Goal: Task Accomplishment & Management: Use online tool/utility

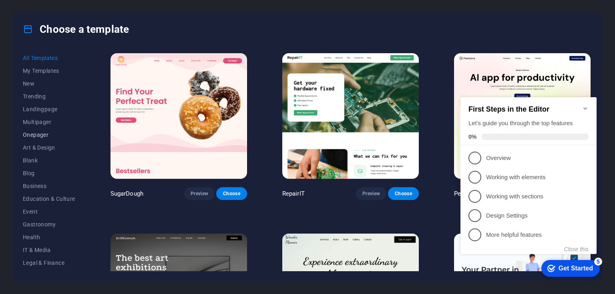
click at [36, 139] on button "Onepager" at bounding box center [49, 135] width 52 height 13
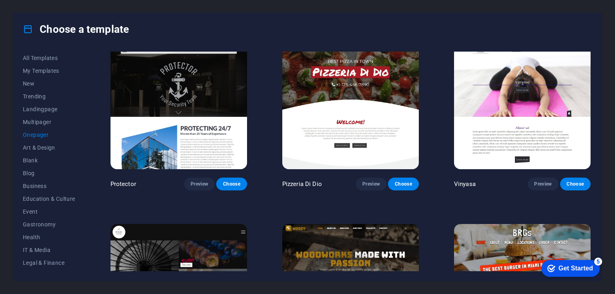
scroll to position [1273, 0]
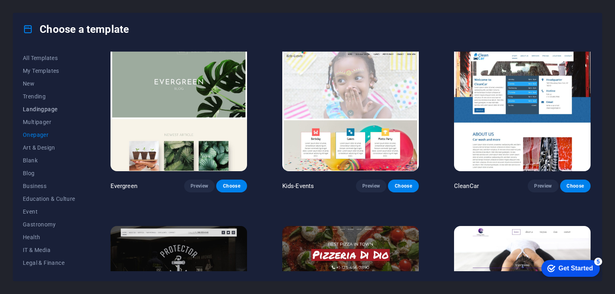
click at [38, 109] on span "Landingpage" at bounding box center [49, 109] width 52 height 6
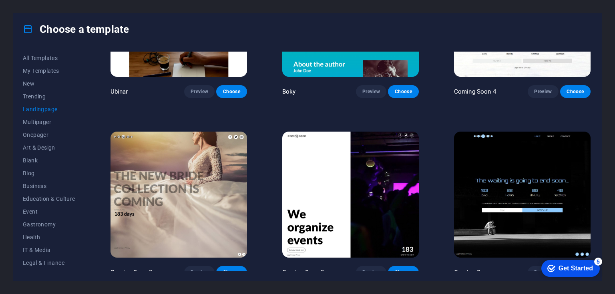
scroll to position [1334, 0]
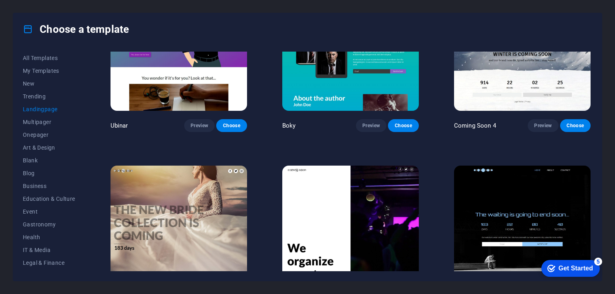
click at [583, 213] on img at bounding box center [522, 229] width 137 height 126
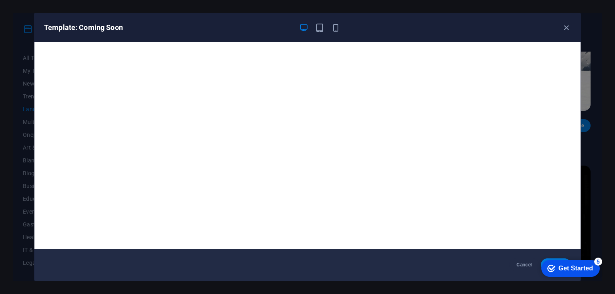
scroll to position [2, 0]
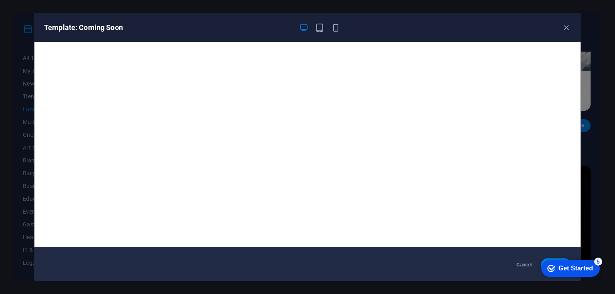
click at [562, 260] on div "checkmark Get Started 5" at bounding box center [571, 268] width 58 height 17
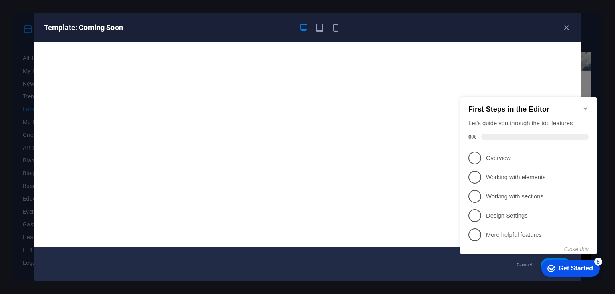
click at [595, 262] on div "5" at bounding box center [599, 262] width 8 height 8
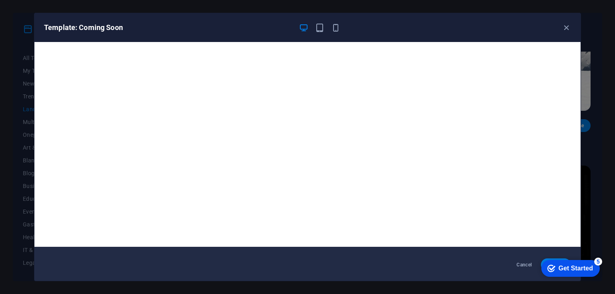
click at [612, 263] on div "Template: Coming Soon Cancel Choose" at bounding box center [307, 147] width 615 height 294
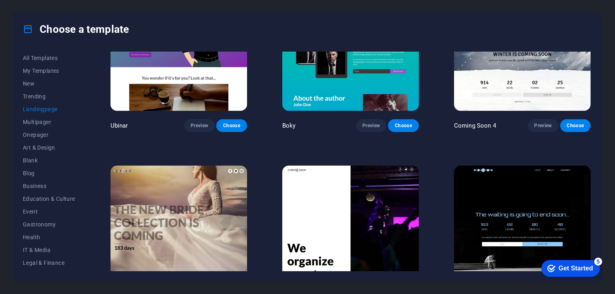
scroll to position [1368, 0]
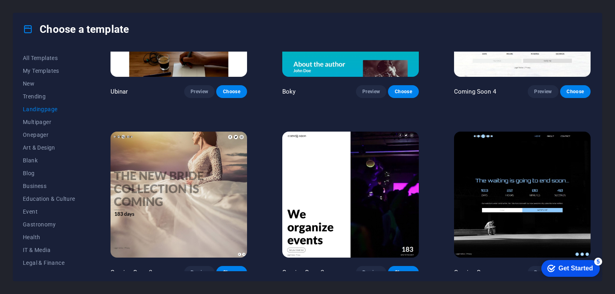
click at [538, 219] on img at bounding box center [522, 195] width 137 height 126
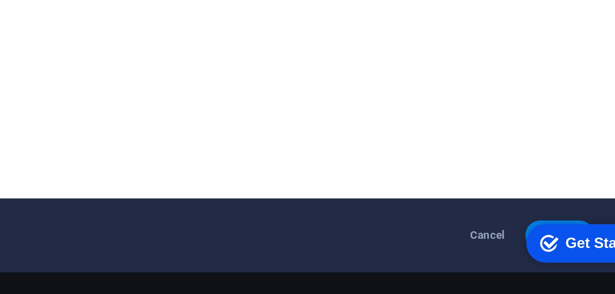
click div "checkmark Get Started 5 First Steps in the Editor Let's guide you through the t…"
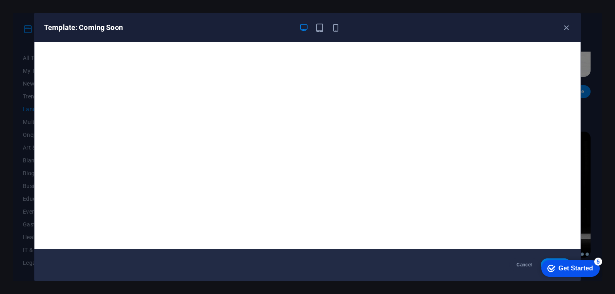
drag, startPoint x: 311, startPoint y: 21, endPoint x: 314, endPoint y: 25, distance: 4.6
click at [314, 25] on div "Template: Coming Soon" at bounding box center [307, 27] width 546 height 29
click at [314, 25] on div at bounding box center [320, 28] width 42 height 10
click at [316, 25] on icon "button" at bounding box center [319, 27] width 9 height 9
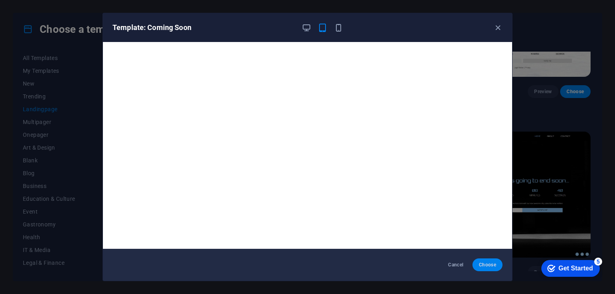
click at [485, 265] on span "Choose" at bounding box center [487, 265] width 17 height 6
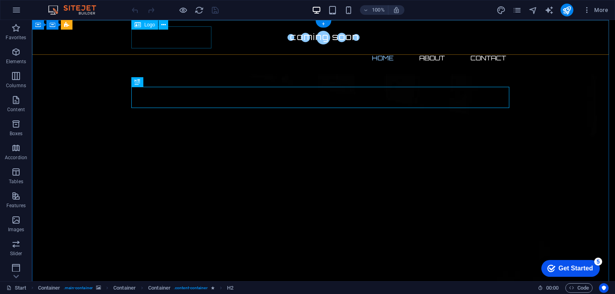
click at [179, 38] on div at bounding box center [324, 37] width 378 height 22
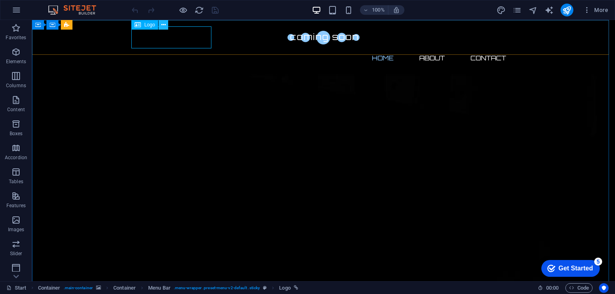
click at [164, 25] on icon at bounding box center [163, 25] width 4 height 8
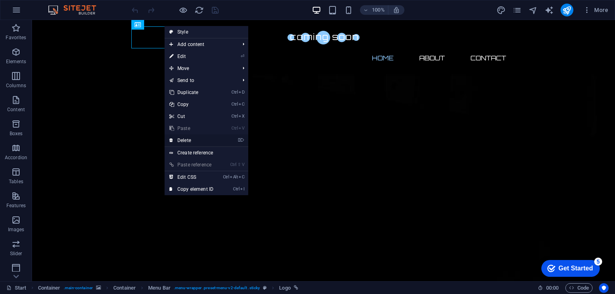
click at [189, 139] on link "⌦ Delete" at bounding box center [192, 141] width 54 height 12
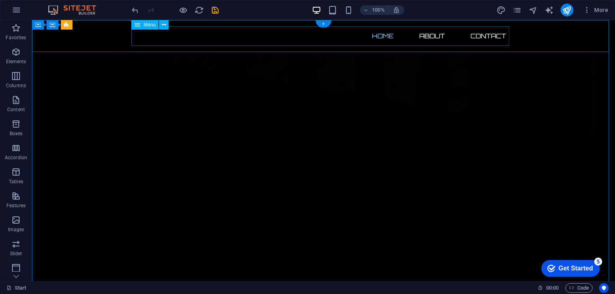
click at [431, 41] on nav "Home About Contact" at bounding box center [324, 35] width 378 height 19
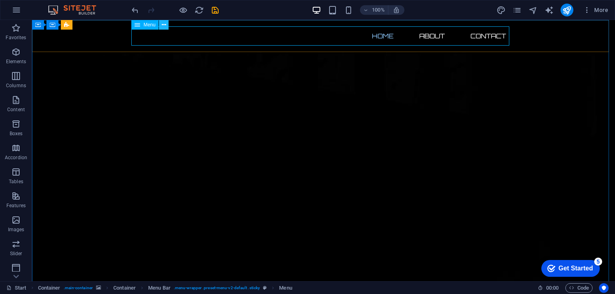
click at [164, 23] on icon at bounding box center [164, 25] width 4 height 8
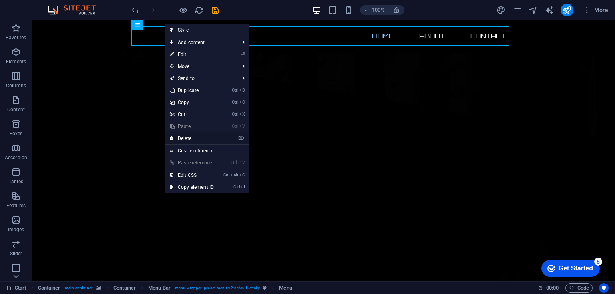
click at [191, 137] on link "⌦ Delete" at bounding box center [192, 139] width 54 height 12
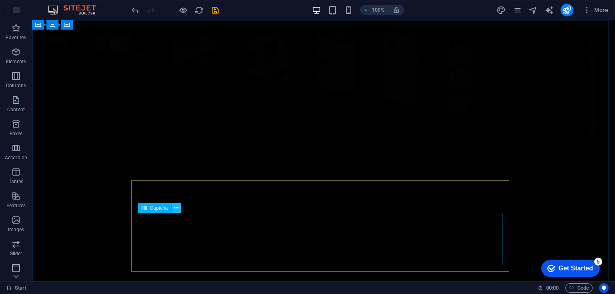
click at [177, 207] on icon at bounding box center [176, 208] width 4 height 8
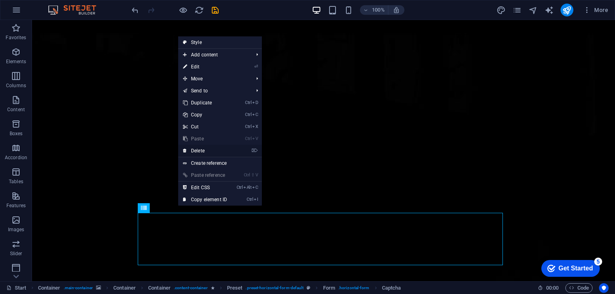
click at [200, 151] on link "⌦ Delete" at bounding box center [205, 151] width 54 height 12
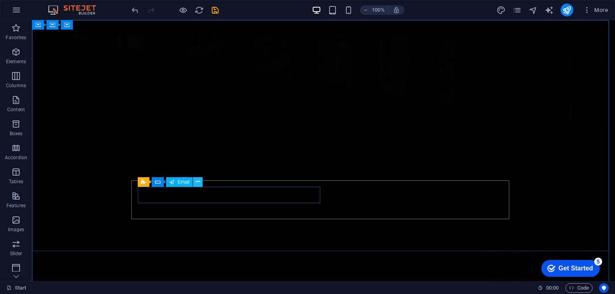
click at [198, 179] on icon at bounding box center [198, 182] width 4 height 8
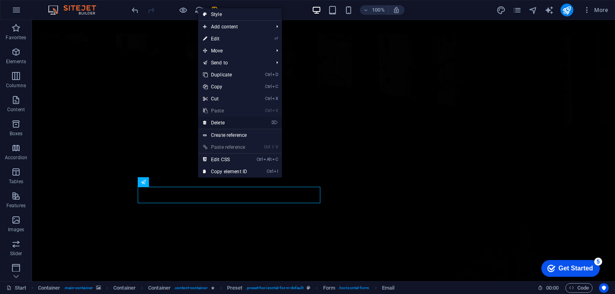
click at [222, 121] on link "⌦ Delete" at bounding box center [225, 123] width 54 height 12
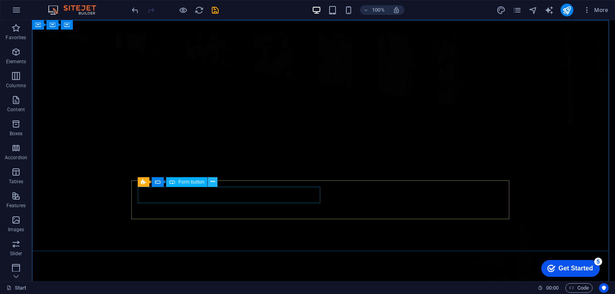
click at [214, 182] on icon at bounding box center [213, 182] width 4 height 8
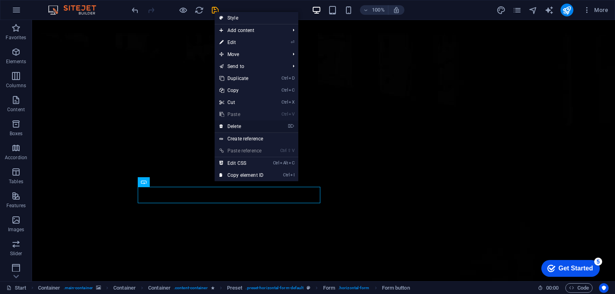
click at [245, 125] on link "⌦ Delete" at bounding box center [242, 127] width 54 height 12
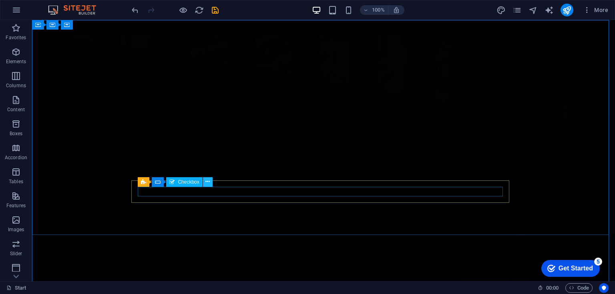
click at [209, 183] on icon at bounding box center [208, 182] width 4 height 8
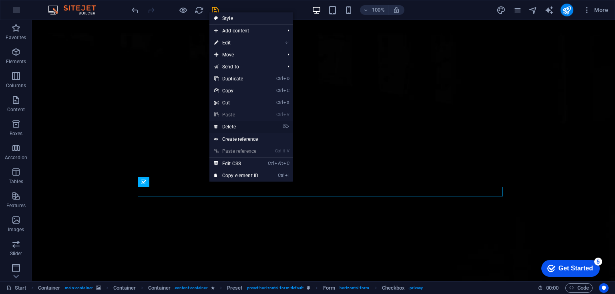
click at [234, 128] on link "⌦ Delete" at bounding box center [237, 127] width 54 height 12
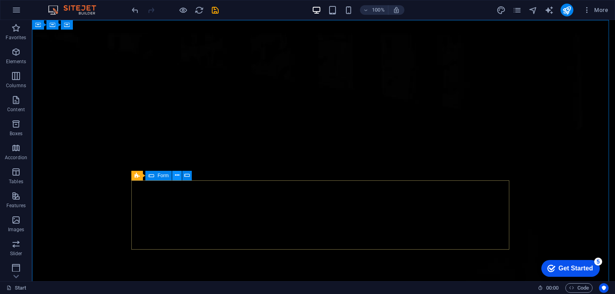
click at [181, 180] on button at bounding box center [177, 176] width 10 height 10
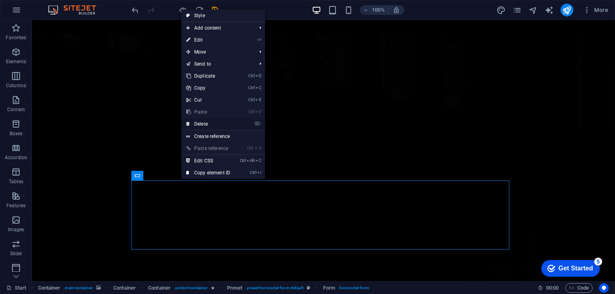
click at [210, 121] on link "⌦ Delete" at bounding box center [208, 124] width 54 height 12
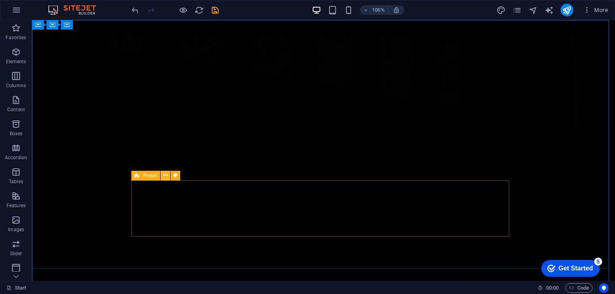
click at [163, 174] on icon at bounding box center [165, 175] width 4 height 8
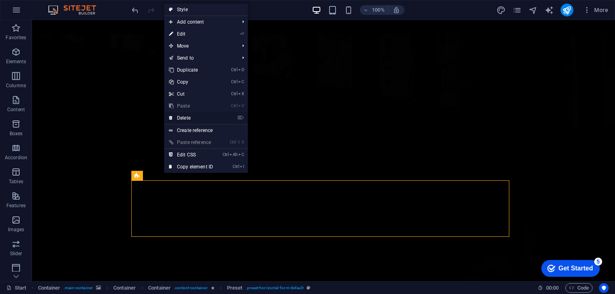
click at [186, 118] on link "⌦ Delete" at bounding box center [191, 118] width 54 height 12
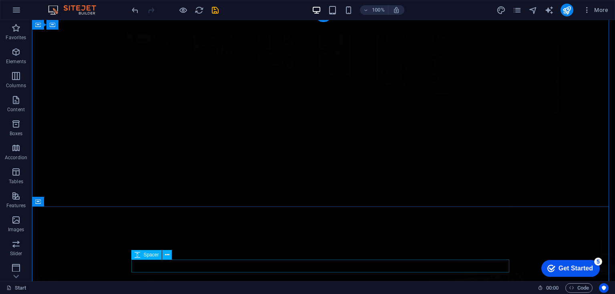
scroll to position [6, 0]
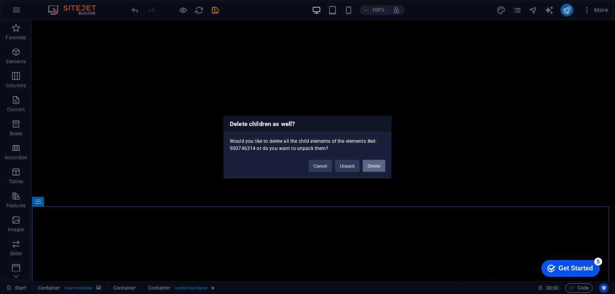
click at [367, 166] on button "Delete" at bounding box center [374, 166] width 22 height 12
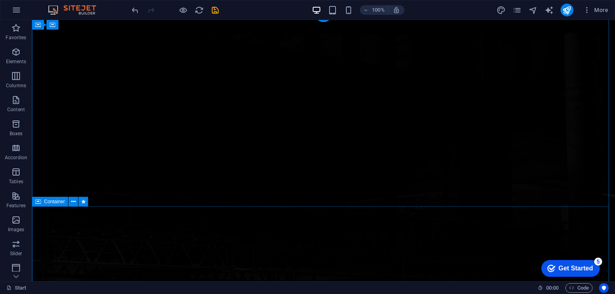
scroll to position [107, 0]
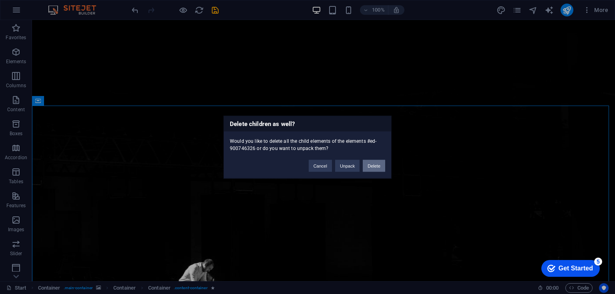
click at [373, 169] on button "Delete" at bounding box center [374, 166] width 22 height 12
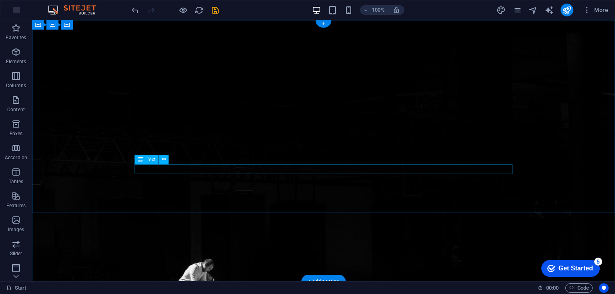
scroll to position [0, 0]
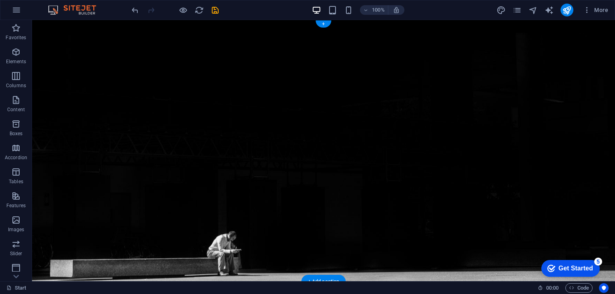
click at [316, 240] on figure at bounding box center [323, 151] width 583 height 262
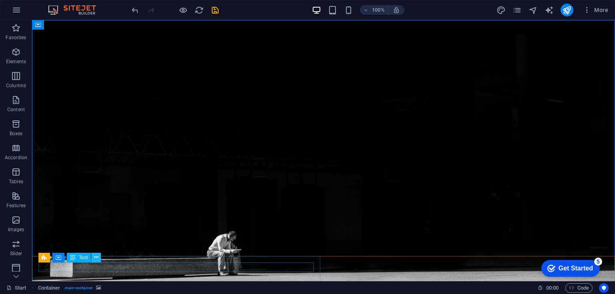
click at [95, 258] on icon at bounding box center [96, 258] width 4 height 8
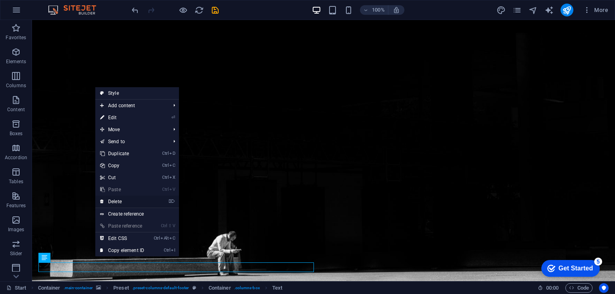
click at [119, 202] on link "⌦ Delete" at bounding box center [122, 202] width 54 height 12
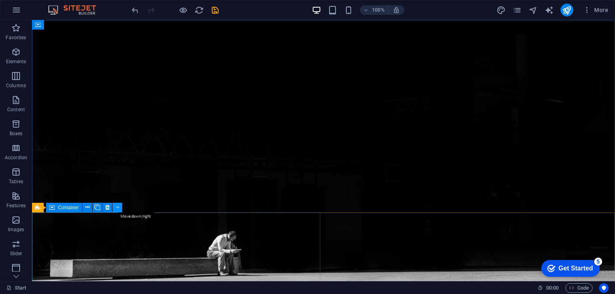
click at [118, 206] on icon at bounding box center [118, 208] width 4 height 8
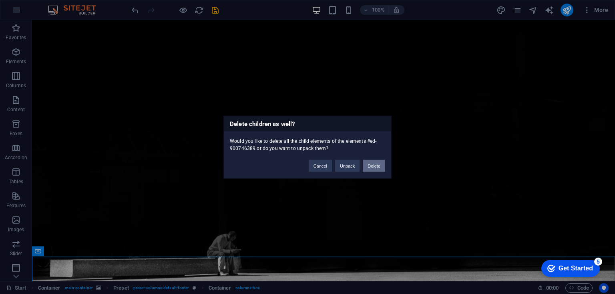
click at [372, 164] on button "Delete" at bounding box center [374, 166] width 22 height 12
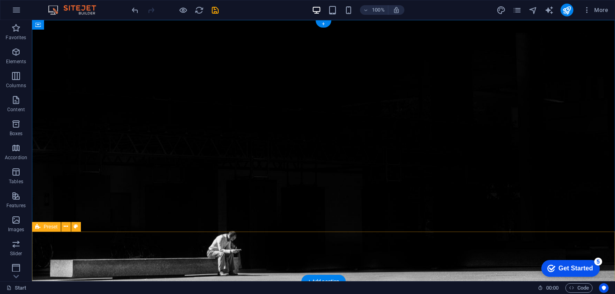
click at [380, 276] on figure at bounding box center [323, 151] width 583 height 262
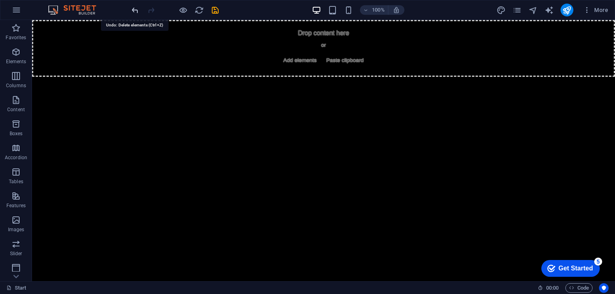
click at [132, 13] on icon "undo" at bounding box center [135, 10] width 9 height 9
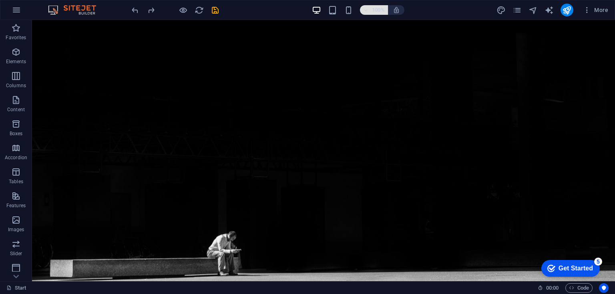
click at [364, 10] on icon "button" at bounding box center [366, 10] width 6 height 5
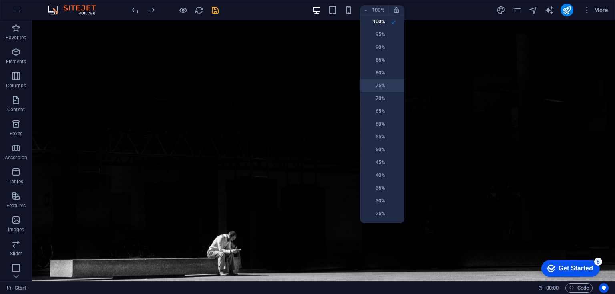
click at [372, 80] on li "75%" at bounding box center [382, 85] width 44 height 13
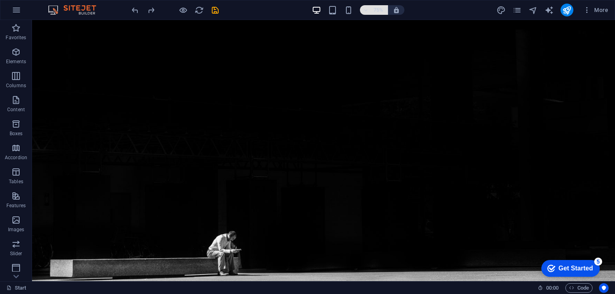
click at [376, 8] on h6 "75%" at bounding box center [378, 10] width 13 height 10
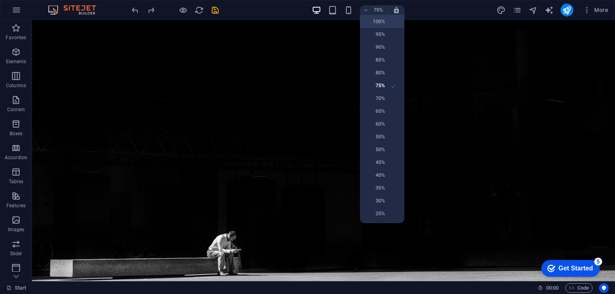
click at [376, 22] on h6 "100%" at bounding box center [375, 22] width 20 height 10
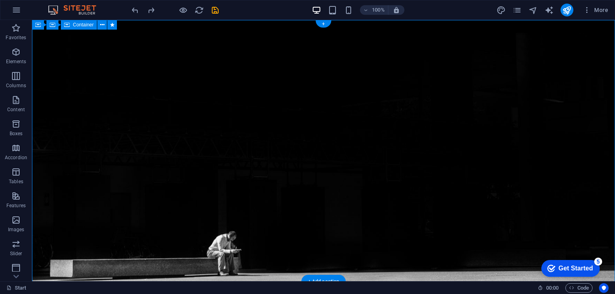
drag, startPoint x: 611, startPoint y: 20, endPoint x: 370, endPoint y: 188, distance: 293.7
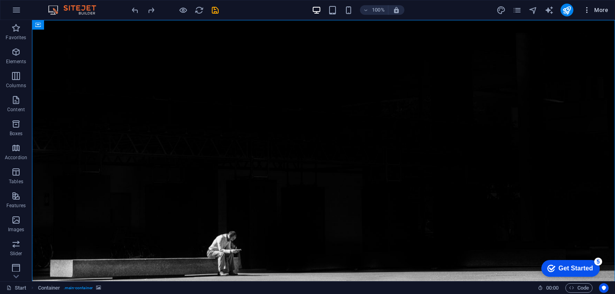
click at [595, 13] on span "More" at bounding box center [595, 10] width 25 height 8
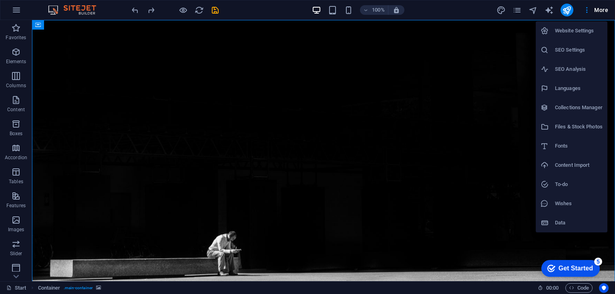
click at [563, 8] on div at bounding box center [307, 147] width 615 height 294
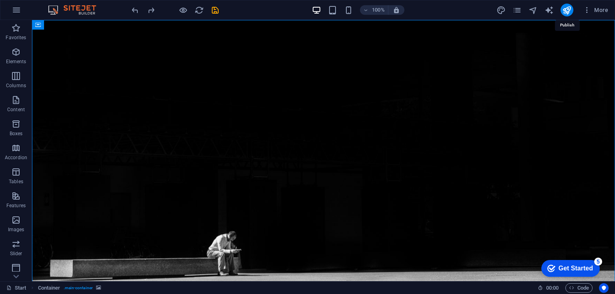
click at [563, 8] on icon "publish" at bounding box center [566, 10] width 9 height 9
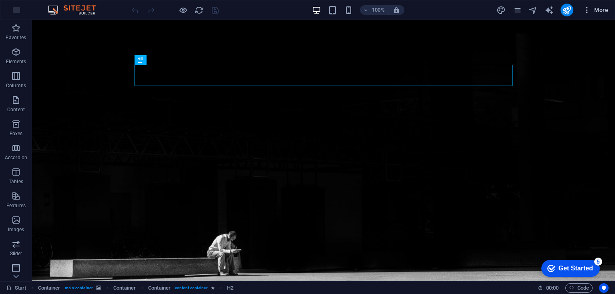
click at [591, 10] on icon "button" at bounding box center [587, 10] width 8 height 8
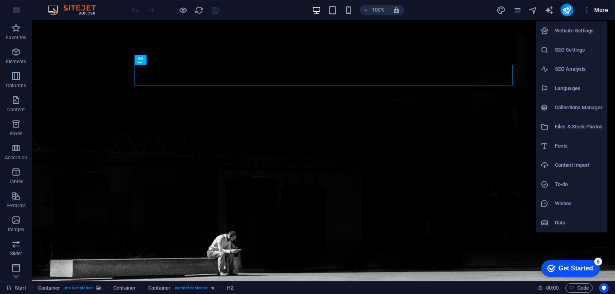
click at [12, 12] on div at bounding box center [307, 147] width 615 height 294
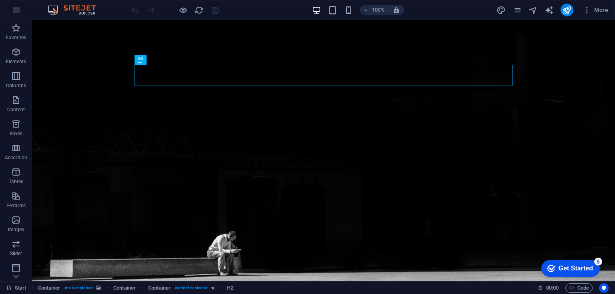
click at [12, 12] on icon "button" at bounding box center [17, 10] width 10 height 10
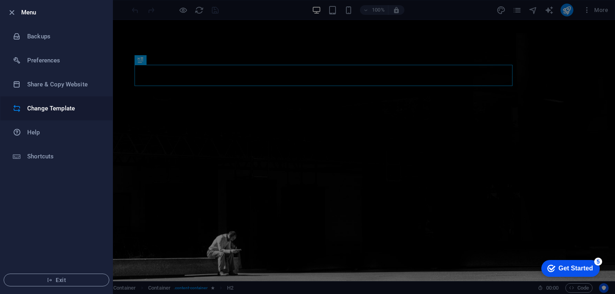
click at [45, 111] on h6 "Change Template" at bounding box center [64, 109] width 74 height 10
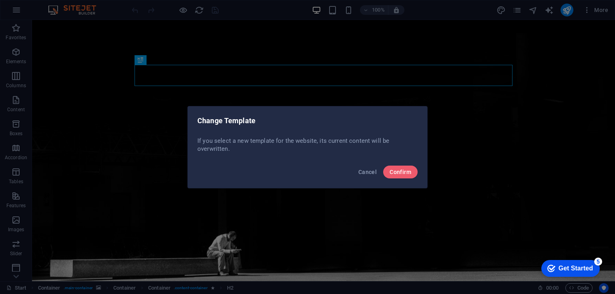
click at [401, 165] on div "Cancel Confirm" at bounding box center [308, 174] width 240 height 27
click at [391, 171] on span "Confirm" at bounding box center [401, 172] width 22 height 6
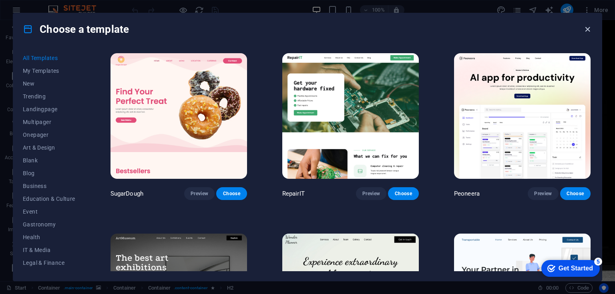
click at [591, 30] on icon "button" at bounding box center [587, 29] width 9 height 9
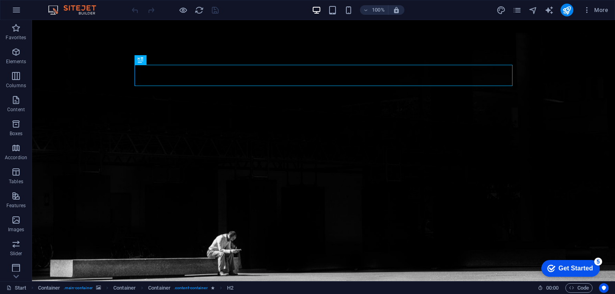
click div "checkmark Get Started 5 First Steps in the Editor Let's guide you through the t…"
click at [564, 267] on div "Get Started" at bounding box center [576, 268] width 34 height 7
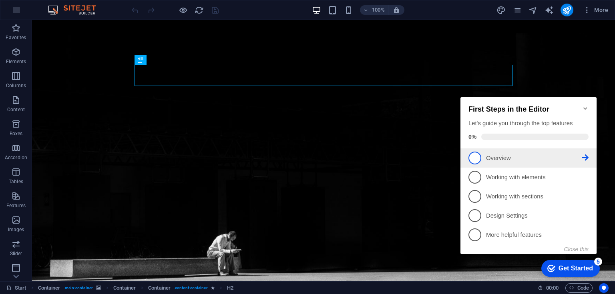
click at [581, 157] on p "Overview - incomplete" at bounding box center [534, 158] width 96 height 8
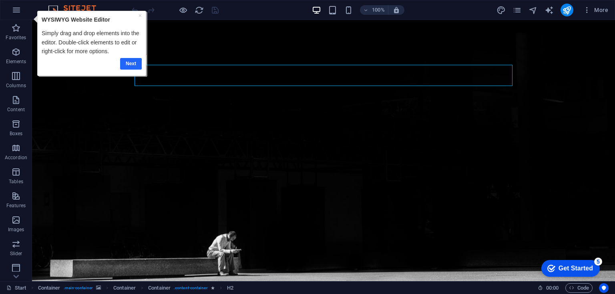
click at [126, 58] on link "Next" at bounding box center [131, 64] width 22 height 12
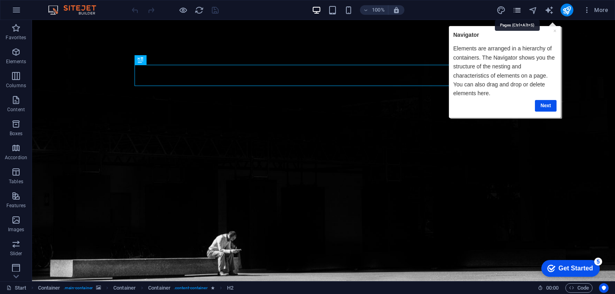
click at [515, 8] on icon "pages" at bounding box center [517, 10] width 9 height 9
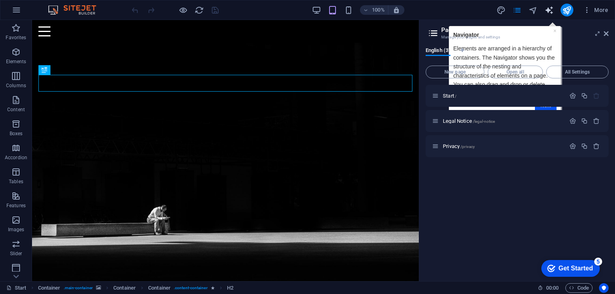
drag, startPoint x: 559, startPoint y: 12, endPoint x: 551, endPoint y: 12, distance: 7.6
click at [551, 12] on div "More" at bounding box center [554, 10] width 115 height 13
click at [551, 12] on icon "text_generator" at bounding box center [549, 10] width 9 height 9
select select "English"
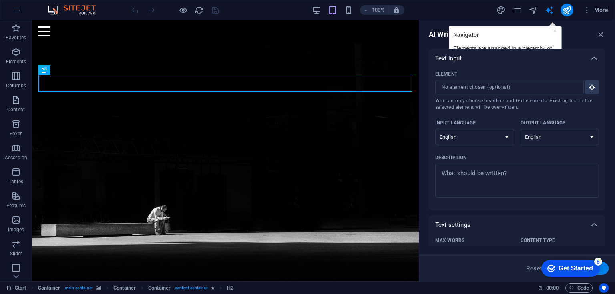
click at [554, 16] on div "More" at bounding box center [554, 10] width 115 height 13
click at [553, 12] on icon "text_generator" at bounding box center [549, 10] width 9 height 9
click at [602, 35] on icon "button" at bounding box center [601, 34] width 9 height 9
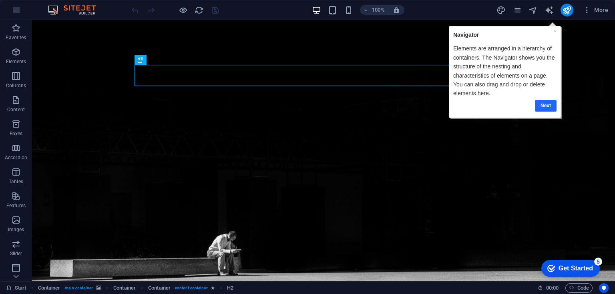
click at [547, 109] on link "Next" at bounding box center [546, 106] width 22 height 12
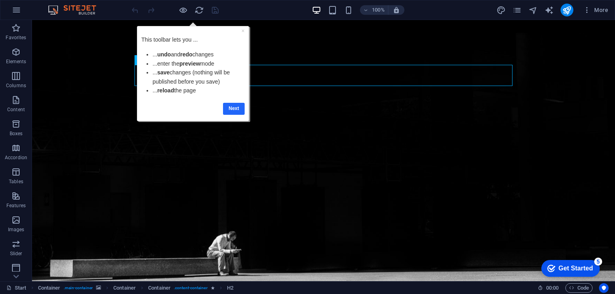
click at [229, 105] on link "Next" at bounding box center [234, 109] width 22 height 12
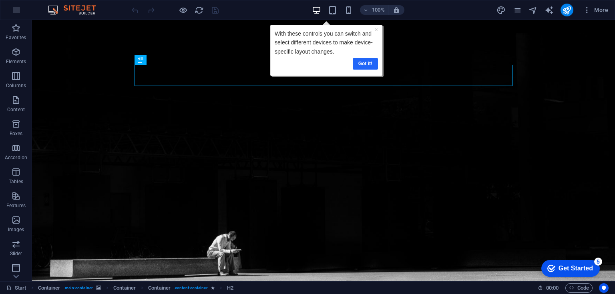
click at [363, 67] on link "Got it!" at bounding box center [365, 64] width 25 height 12
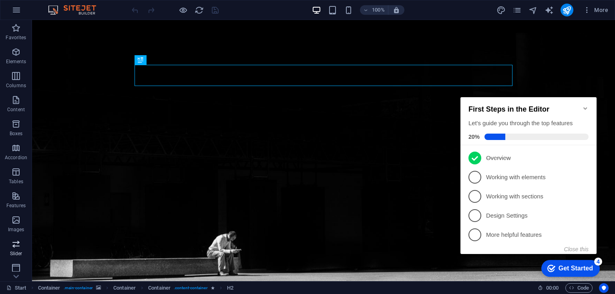
scroll to position [99, 0]
click at [14, 264] on icon "button" at bounding box center [16, 266] width 10 height 10
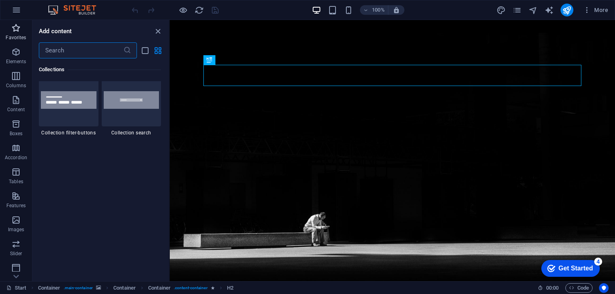
scroll to position [0, 0]
click at [518, 10] on icon "pages" at bounding box center [517, 10] width 9 height 9
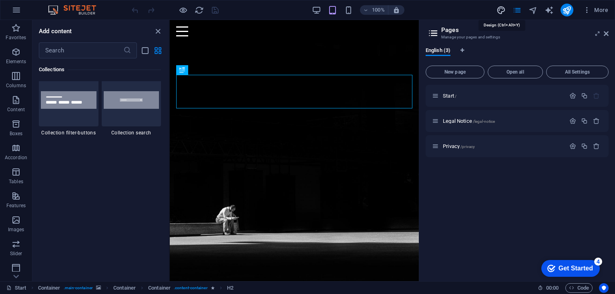
click at [500, 8] on icon "design" at bounding box center [501, 10] width 9 height 9
select select "px"
select select "300"
select select "px"
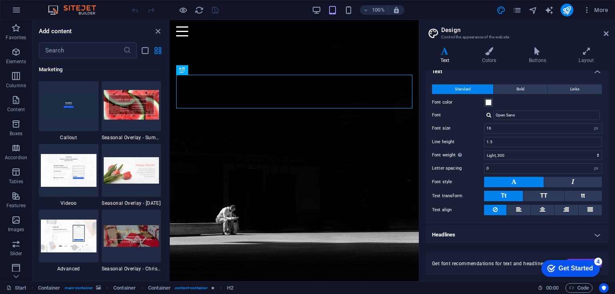
scroll to position [6657, 0]
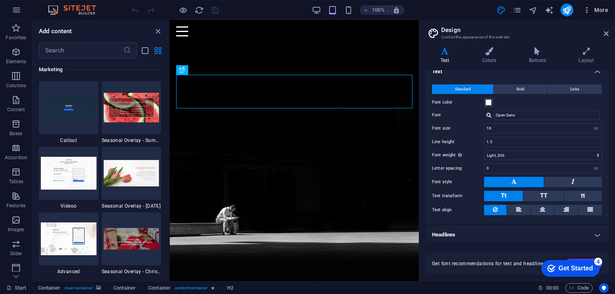
click at [587, 11] on icon "button" at bounding box center [587, 10] width 8 height 8
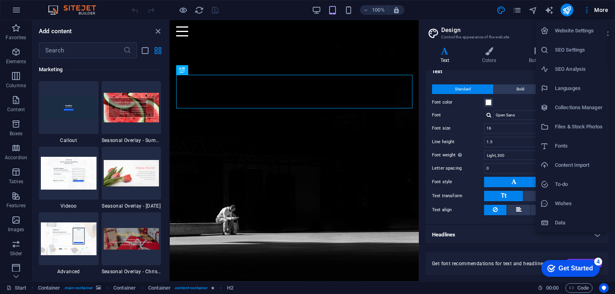
click at [502, 10] on div at bounding box center [307, 147] width 615 height 294
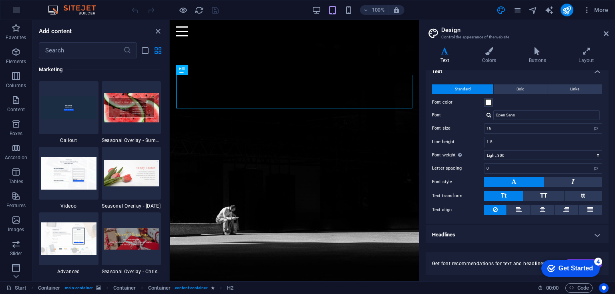
click at [502, 10] on div "Website Settings SEO Settings SEO Analysis Languages Collections Manager Files …" at bounding box center [307, 150] width 615 height 290
click at [502, 10] on icon "design" at bounding box center [501, 10] width 9 height 9
click at [57, 15] on div "100% More" at bounding box center [307, 9] width 615 height 19
click at [56, 13] on img at bounding box center [76, 10] width 60 height 10
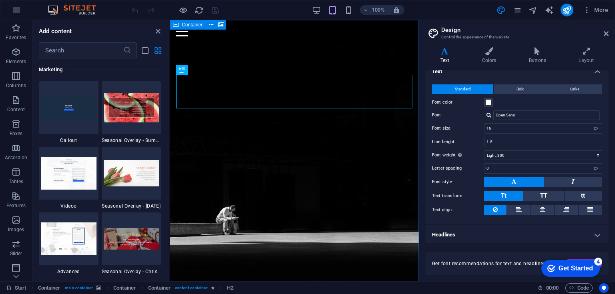
click at [12, 12] on icon "button" at bounding box center [17, 10] width 10 height 10
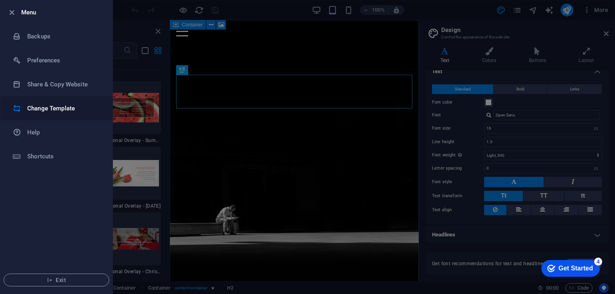
click at [60, 111] on h6 "Change Template" at bounding box center [64, 109] width 74 height 10
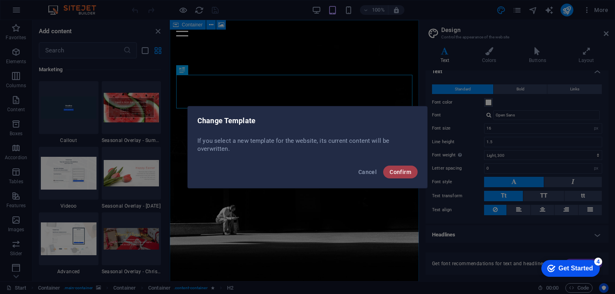
click at [397, 167] on button "Confirm" at bounding box center [400, 172] width 34 height 13
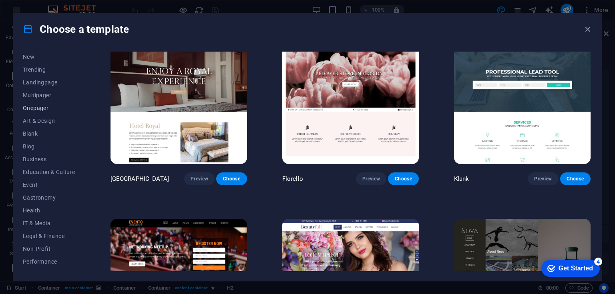
scroll to position [86, 0]
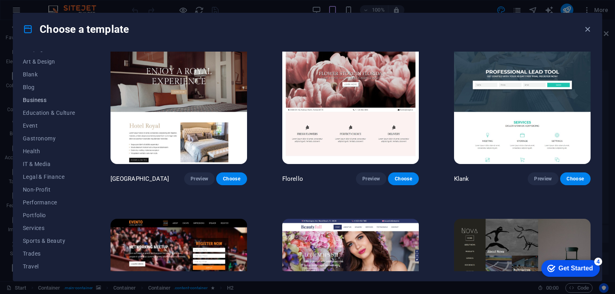
click at [31, 99] on span "Business" at bounding box center [49, 100] width 52 height 6
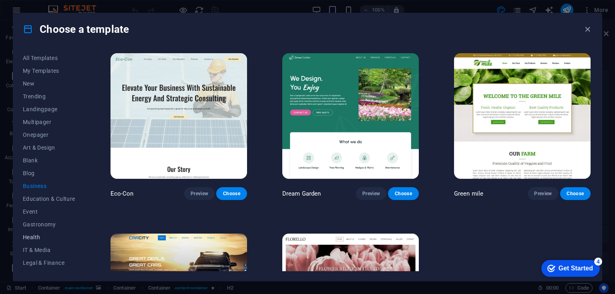
scroll to position [100, 0]
click at [32, 262] on span "Wireframe" at bounding box center [49, 265] width 52 height 6
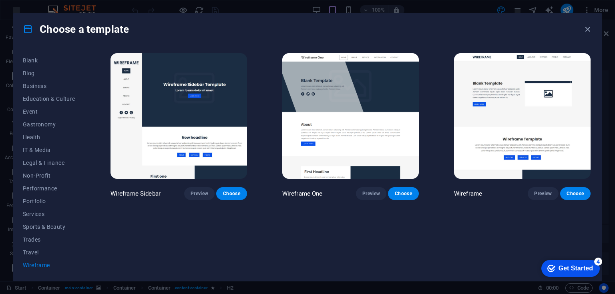
click at [32, 262] on span "Wireframe" at bounding box center [49, 265] width 52 height 6
click at [34, 245] on button "Trades" at bounding box center [49, 240] width 52 height 13
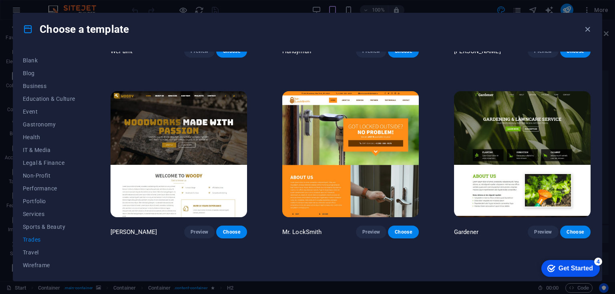
scroll to position [95, 0]
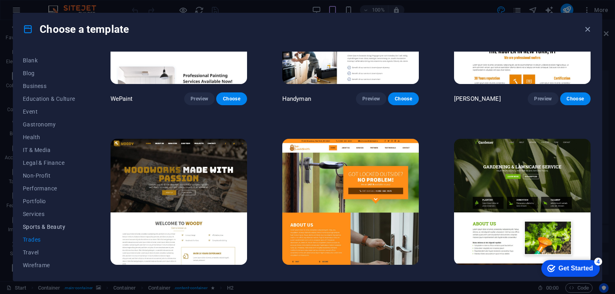
click at [43, 224] on span "Sports & Beauty" at bounding box center [49, 227] width 52 height 6
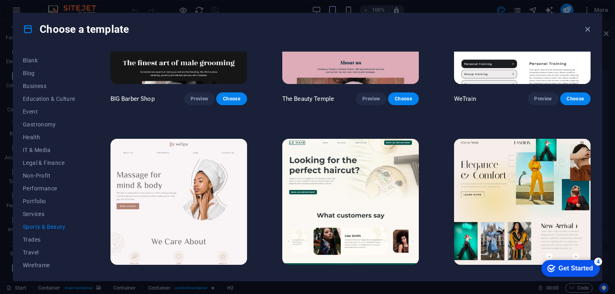
click at [43, 224] on span "Sports & Beauty" at bounding box center [49, 227] width 52 height 6
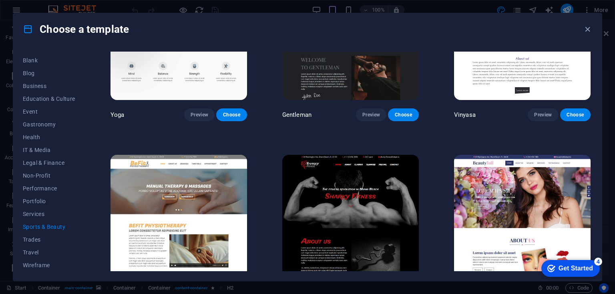
scroll to position [648, 0]
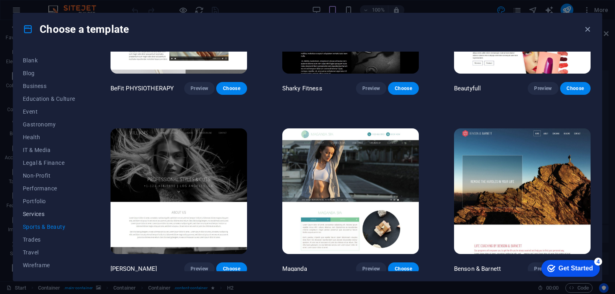
click at [37, 214] on span "Services" at bounding box center [49, 214] width 52 height 6
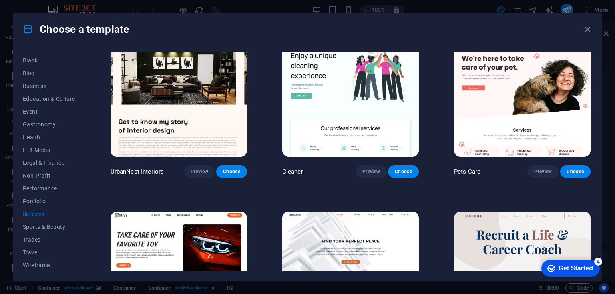
scroll to position [0, 0]
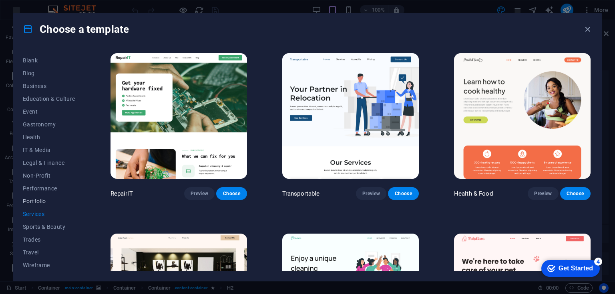
click at [40, 197] on button "Portfolio" at bounding box center [49, 201] width 52 height 13
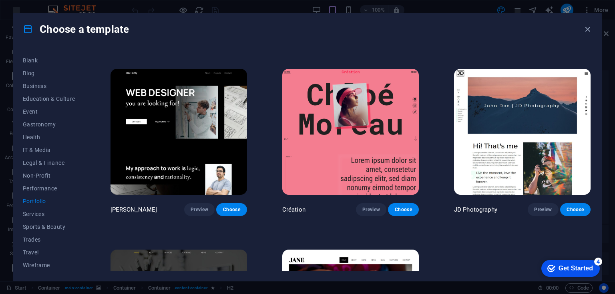
scroll to position [288, 0]
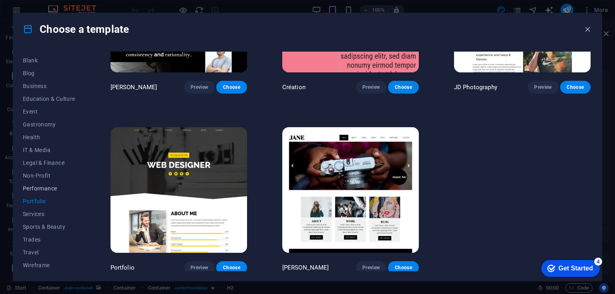
click at [38, 185] on span "Performance" at bounding box center [49, 188] width 52 height 6
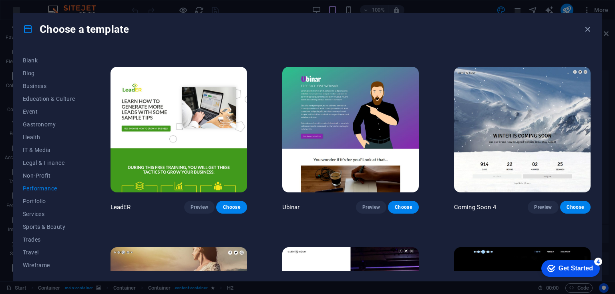
scroll to position [828, 0]
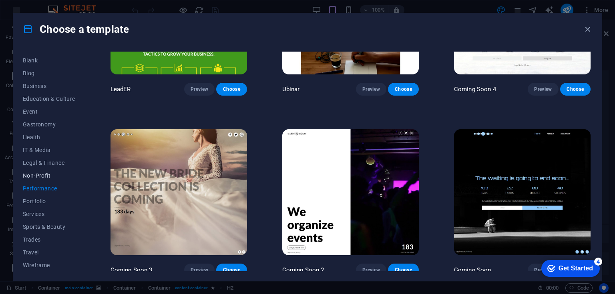
click at [29, 175] on span "Non-Profit" at bounding box center [49, 176] width 52 height 6
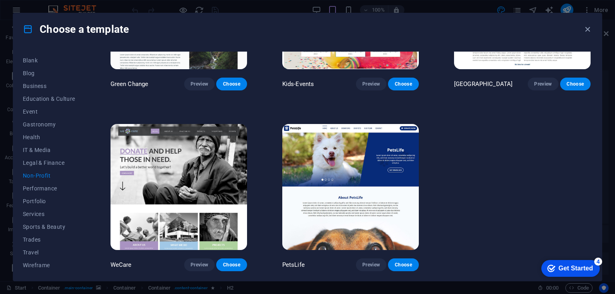
scroll to position [107, 0]
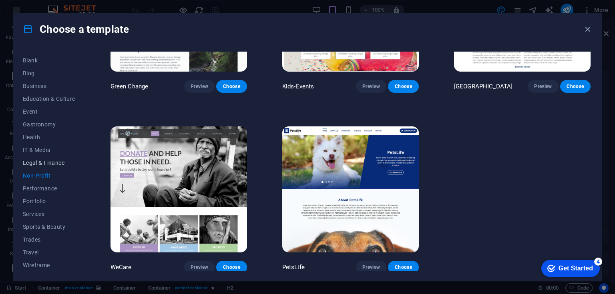
click at [41, 160] on span "Legal & Finance" at bounding box center [49, 163] width 52 height 6
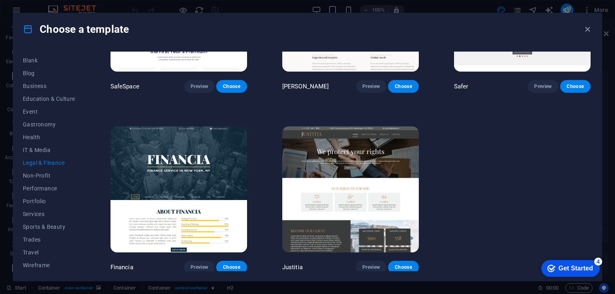
scroll to position [0, 0]
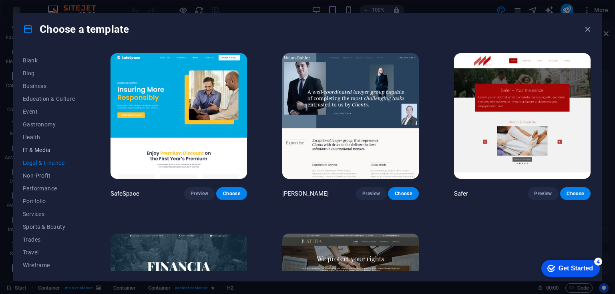
click at [35, 147] on span "IT & Media" at bounding box center [49, 150] width 52 height 6
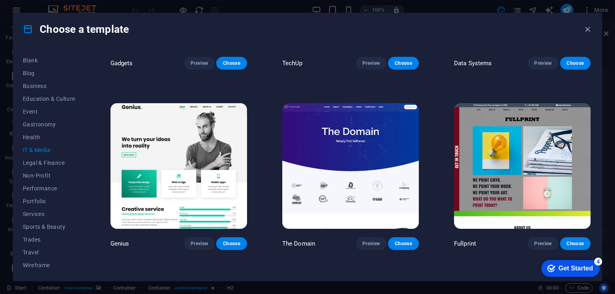
scroll to position [468, 0]
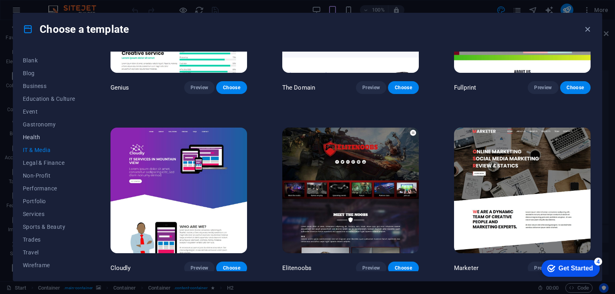
click at [37, 137] on span "Health" at bounding box center [49, 137] width 52 height 6
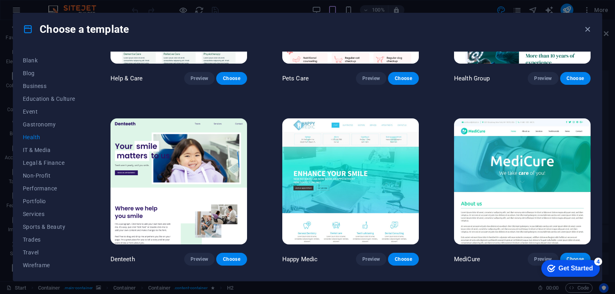
scroll to position [0, 0]
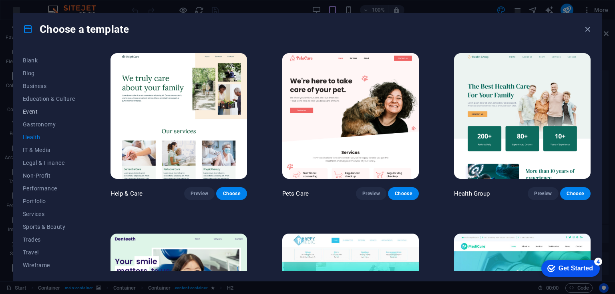
click at [56, 116] on button "Event" at bounding box center [49, 111] width 52 height 13
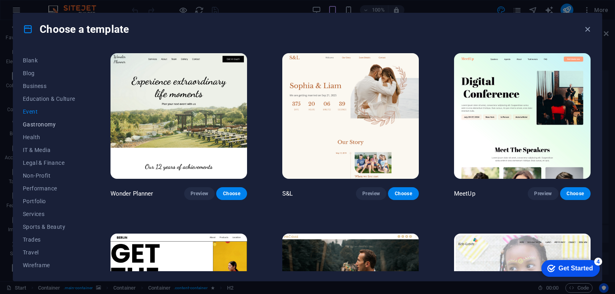
click at [43, 123] on span "Gastronomy" at bounding box center [49, 124] width 52 height 6
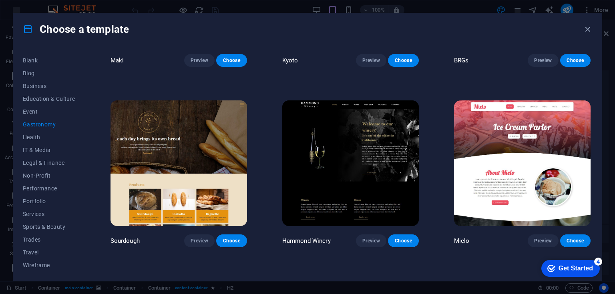
scroll to position [828, 0]
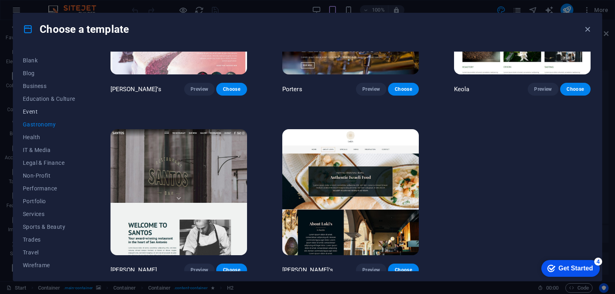
click at [34, 112] on span "Event" at bounding box center [49, 112] width 52 height 6
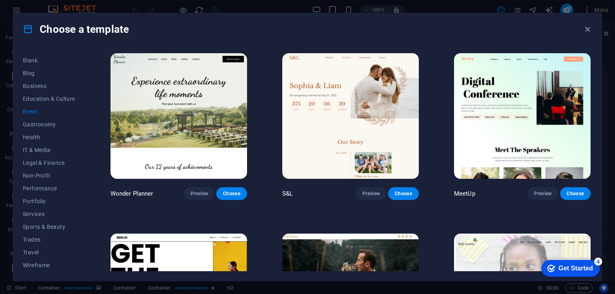
scroll to position [146, 0]
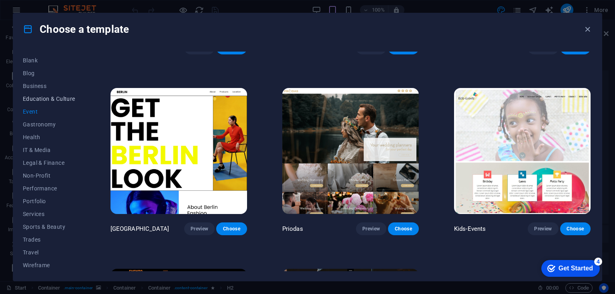
click at [38, 96] on span "Education & Culture" at bounding box center [49, 99] width 52 height 6
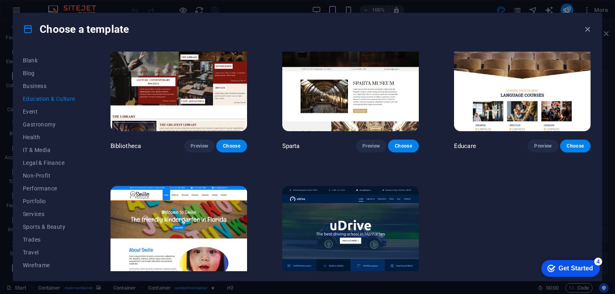
scroll to position [288, 0]
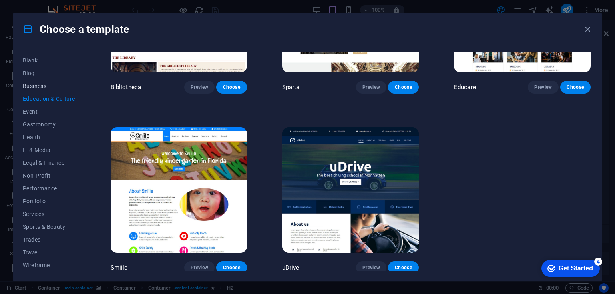
click at [39, 89] on span "Business" at bounding box center [49, 86] width 52 height 6
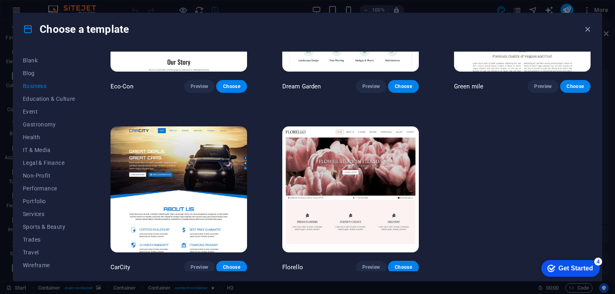
scroll to position [0, 0]
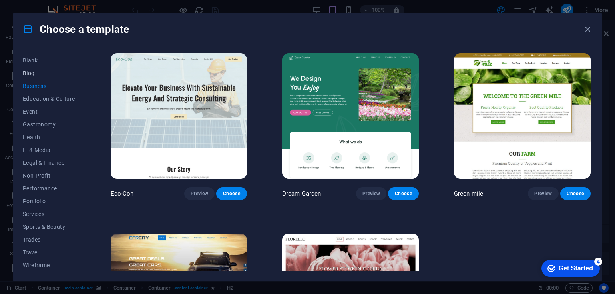
click at [29, 73] on span "Blog" at bounding box center [49, 73] width 52 height 6
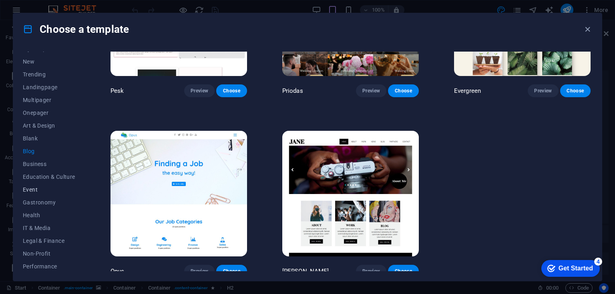
scroll to position [7, 0]
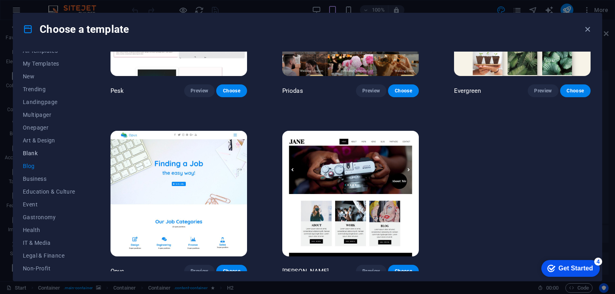
click at [28, 154] on span "Blank" at bounding box center [49, 153] width 52 height 6
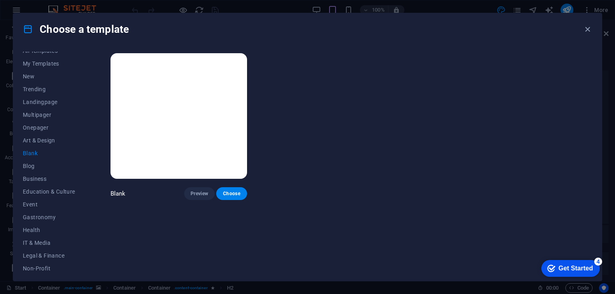
scroll to position [0, 0]
click at [28, 142] on span "Art & Design" at bounding box center [49, 140] width 52 height 6
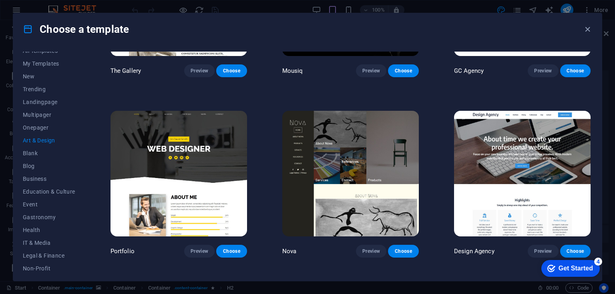
scroll to position [648, 0]
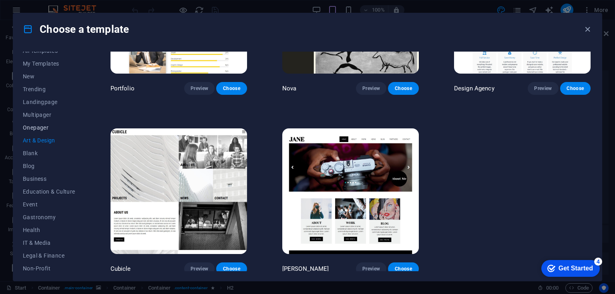
click at [32, 126] on span "Onepager" at bounding box center [49, 128] width 52 height 6
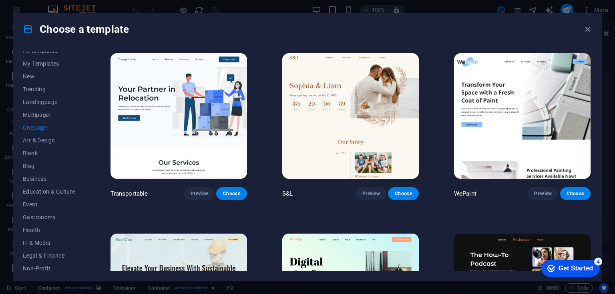
scroll to position [0, 0]
click at [34, 115] on span "Multipager" at bounding box center [49, 115] width 52 height 6
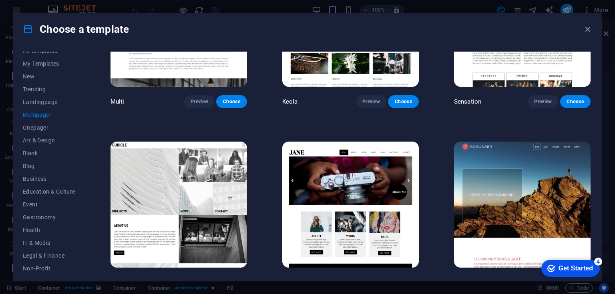
scroll to position [3708, 0]
click at [34, 99] on span "Landingpage" at bounding box center [49, 102] width 52 height 6
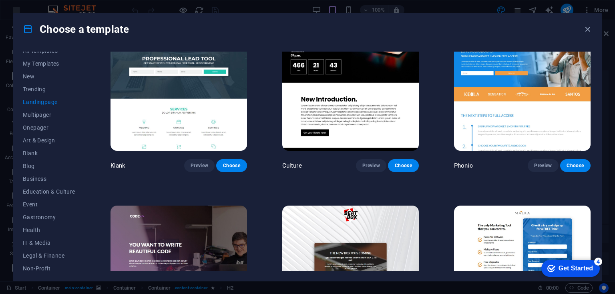
scroll to position [0, 0]
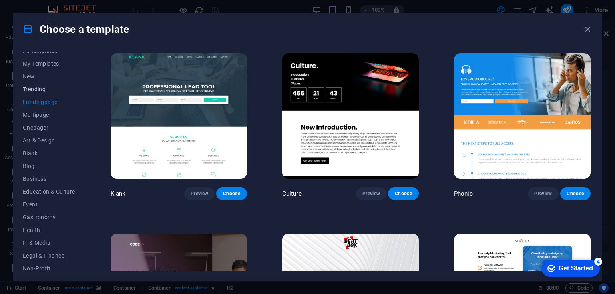
click at [42, 89] on span "Trending" at bounding box center [49, 89] width 52 height 6
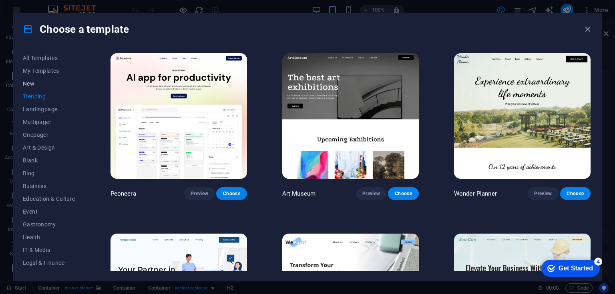
click at [35, 83] on span "New" at bounding box center [49, 84] width 52 height 6
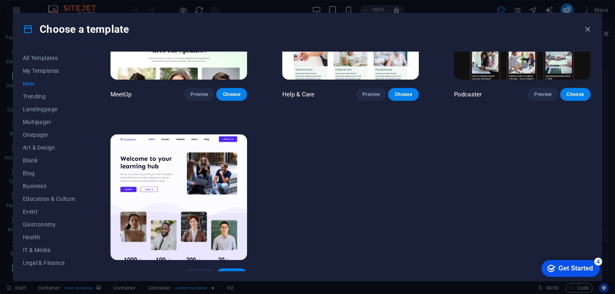
scroll to position [648, 0]
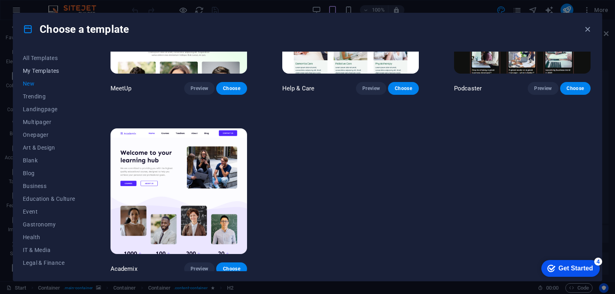
click at [49, 69] on span "My Templates" at bounding box center [49, 71] width 52 height 6
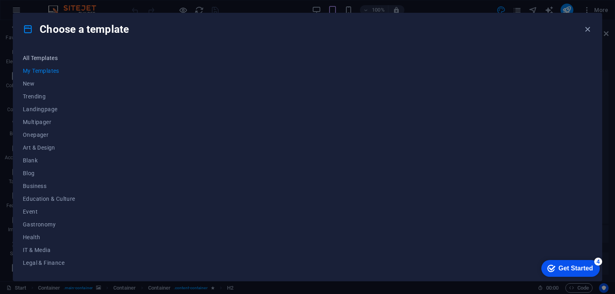
click at [38, 57] on span "All Templates" at bounding box center [49, 58] width 52 height 6
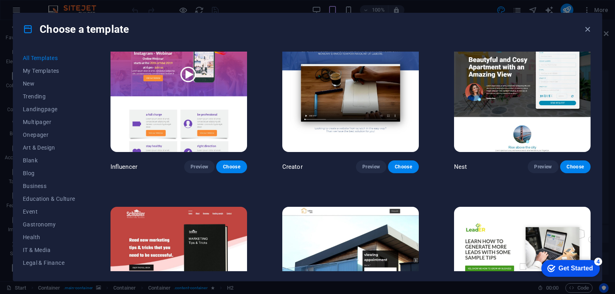
scroll to position [9062, 0]
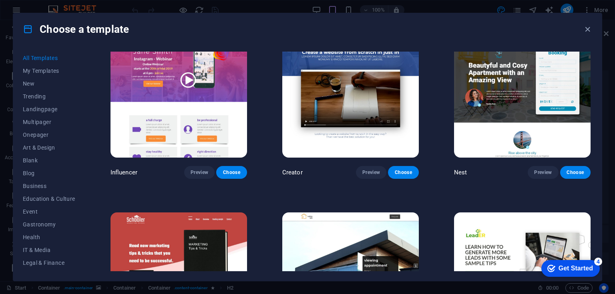
click at [567, 269] on div "Get Started" at bounding box center [576, 268] width 34 height 7
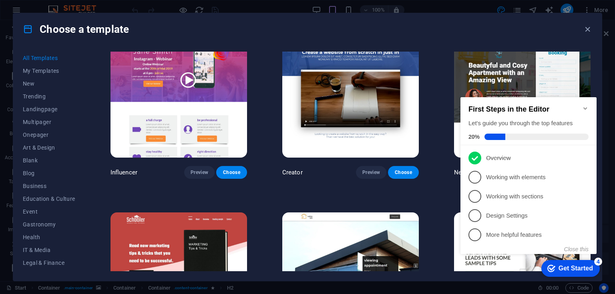
click at [589, 103] on div "First Steps in the Editor Let's guide you through the top features 20%" at bounding box center [529, 121] width 136 height 48
click at [590, 24] on div "Choose a template" at bounding box center [307, 29] width 589 height 32
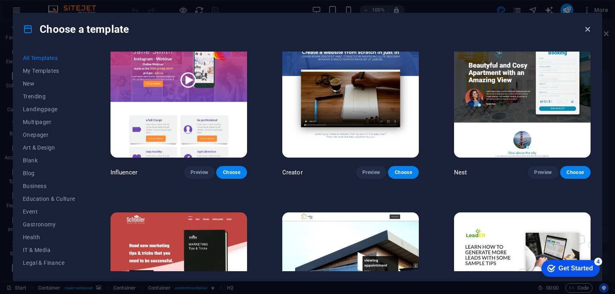
click at [588, 28] on icon "button" at bounding box center [587, 29] width 9 height 9
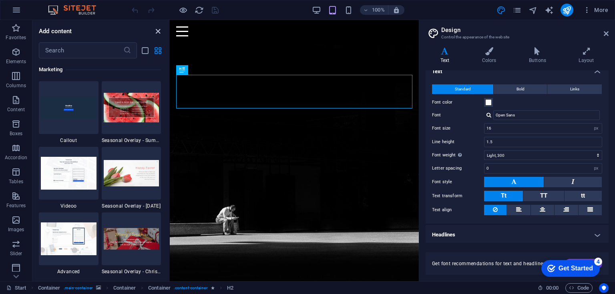
click at [156, 29] on icon "close panel" at bounding box center [157, 31] width 9 height 9
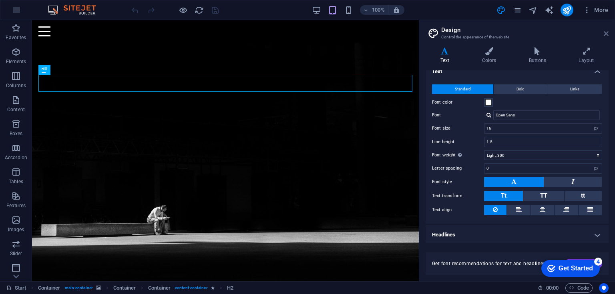
click at [604, 34] on icon at bounding box center [606, 33] width 5 height 6
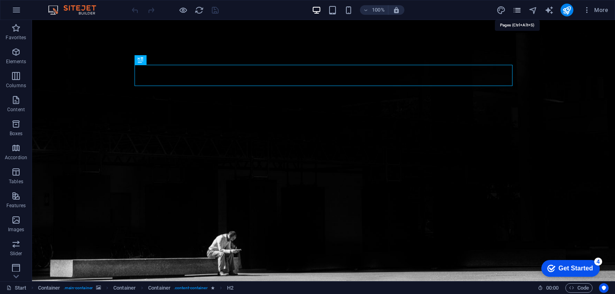
click at [516, 8] on icon "pages" at bounding box center [517, 10] width 9 height 9
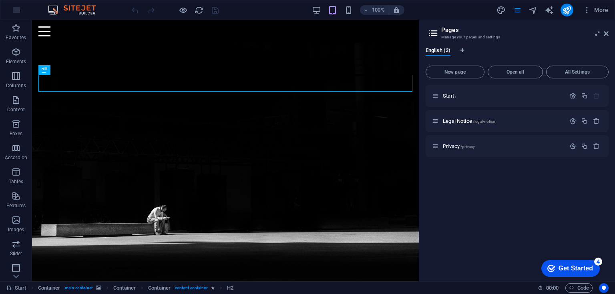
click at [437, 29] on icon at bounding box center [433, 33] width 12 height 11
click at [444, 69] on button "New page" at bounding box center [455, 72] width 59 height 13
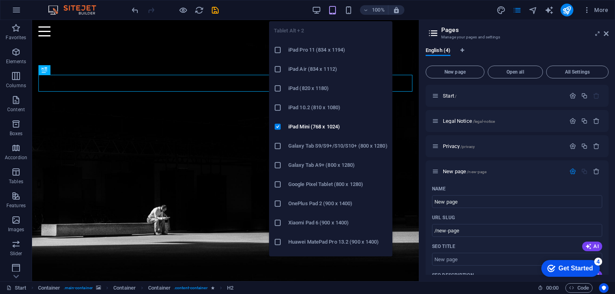
click at [333, 11] on icon "button" at bounding box center [332, 10] width 9 height 9
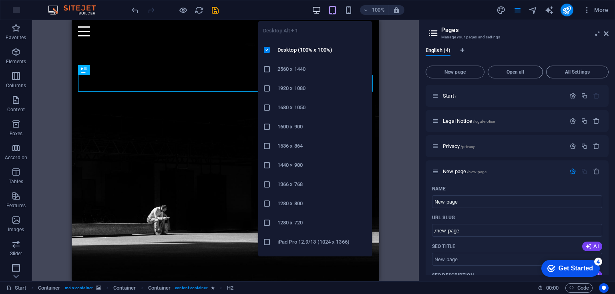
click at [314, 7] on icon "button" at bounding box center [316, 10] width 9 height 9
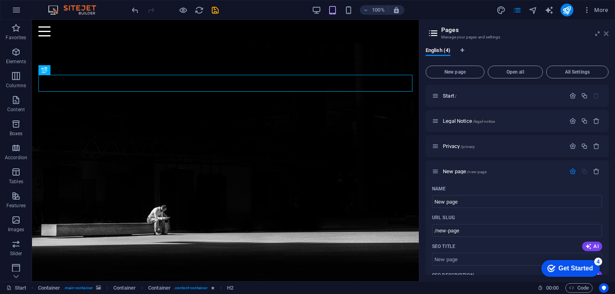
click at [604, 36] on icon at bounding box center [606, 33] width 5 height 6
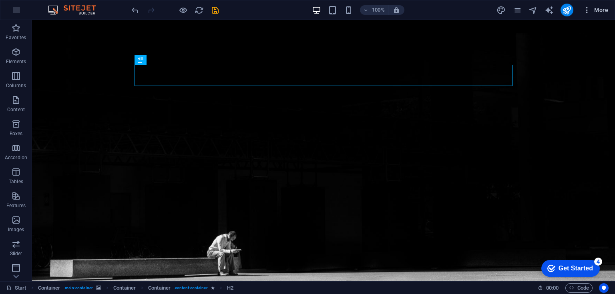
click at [586, 8] on icon "button" at bounding box center [587, 10] width 8 height 8
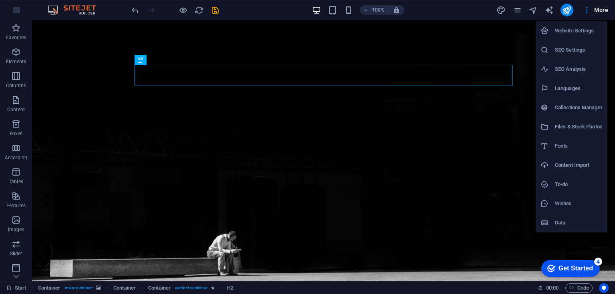
click at [516, 8] on div at bounding box center [307, 147] width 615 height 294
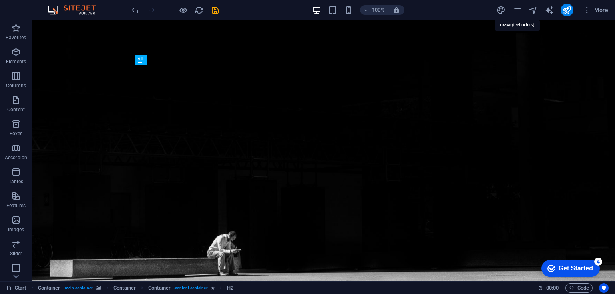
click at [516, 8] on icon "pages" at bounding box center [517, 10] width 9 height 9
click at [16, 14] on icon "button" at bounding box center [17, 10] width 10 height 10
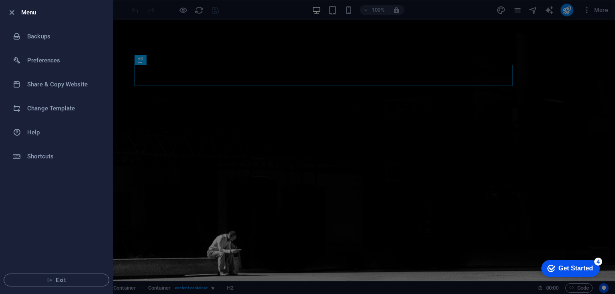
click at [434, 123] on div at bounding box center [307, 147] width 615 height 294
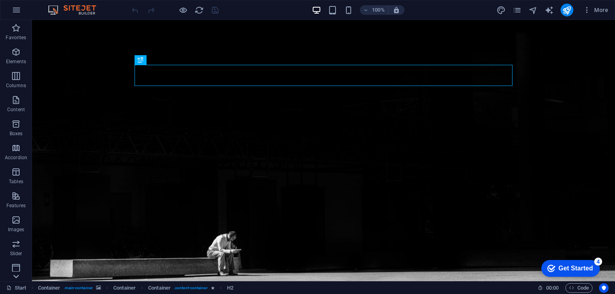
click at [11, 30] on icon at bounding box center [15, 24] width 11 height 11
click at [14, 270] on icon "button" at bounding box center [16, 266] width 10 height 10
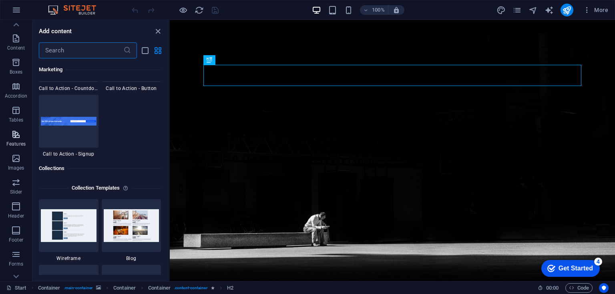
scroll to position [0, 0]
click at [9, 137] on span "Boxes" at bounding box center [16, 128] width 32 height 19
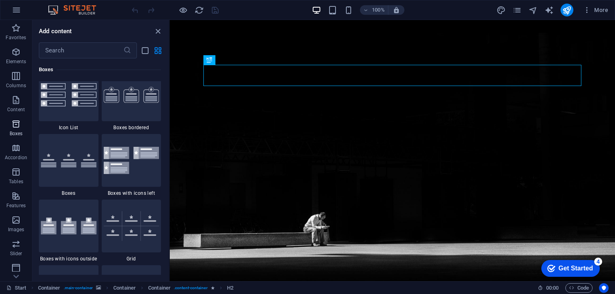
scroll to position [2210, 0]
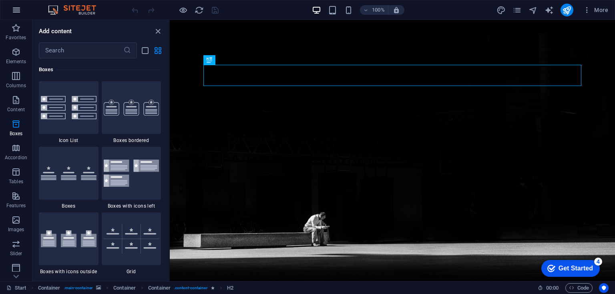
click at [13, 4] on button "button" at bounding box center [16, 9] width 19 height 19
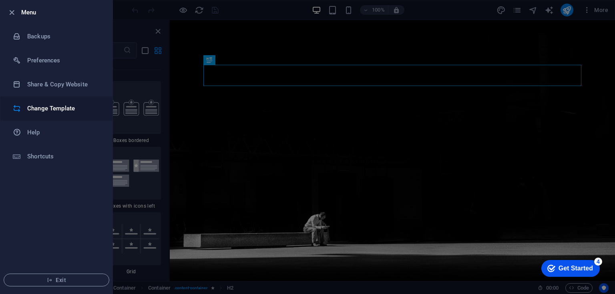
click at [34, 109] on h6 "Change Template" at bounding box center [64, 109] width 74 height 10
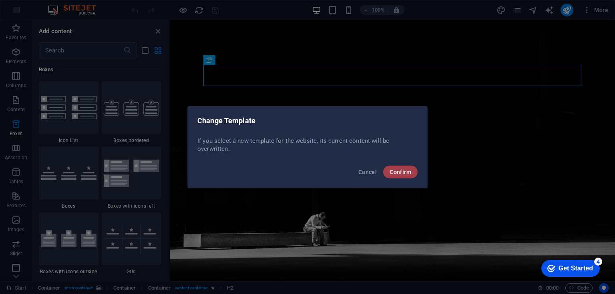
click at [394, 169] on span "Confirm" at bounding box center [401, 172] width 22 height 6
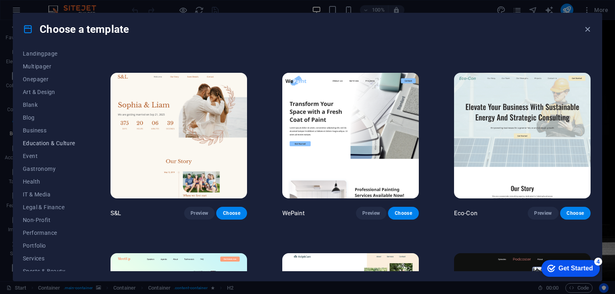
scroll to position [50, 0]
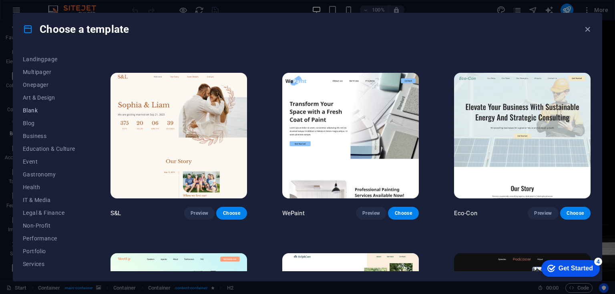
click at [37, 105] on button "Blank" at bounding box center [49, 110] width 52 height 13
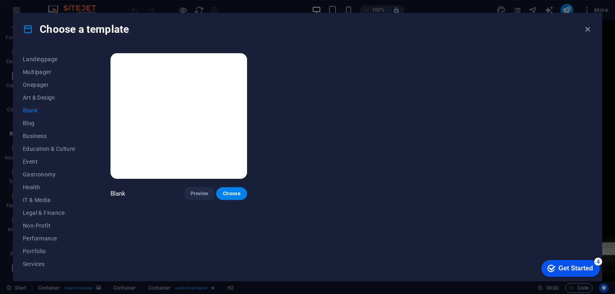
scroll to position [0, 0]
click at [236, 189] on button "Choose" at bounding box center [231, 193] width 30 height 13
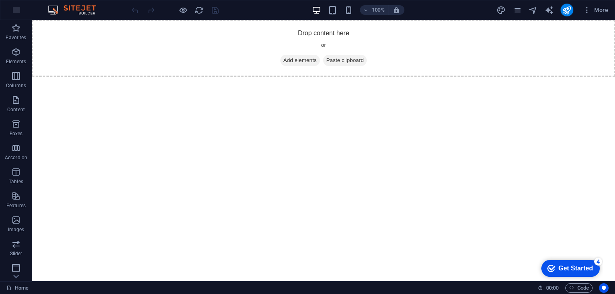
click at [548, 14] on div at bounding box center [550, 10] width 10 height 10
click at [547, 8] on icon "text_generator" at bounding box center [549, 10] width 9 height 9
select select "English"
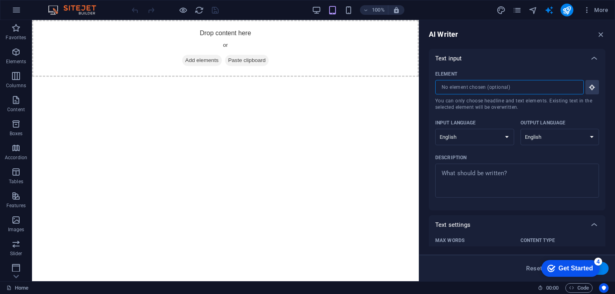
click at [470, 85] on input "Element ​ You can only choose headline and text elements. Existing text in the …" at bounding box center [506, 87] width 143 height 14
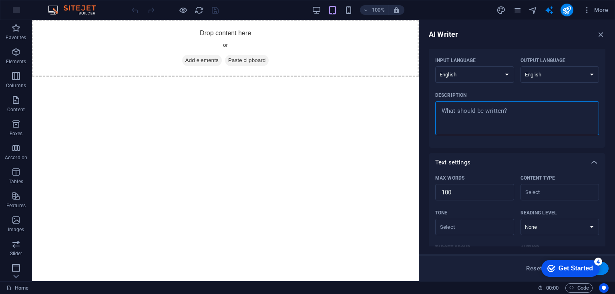
click at [463, 123] on textarea "Description x ​" at bounding box center [517, 118] width 156 height 26
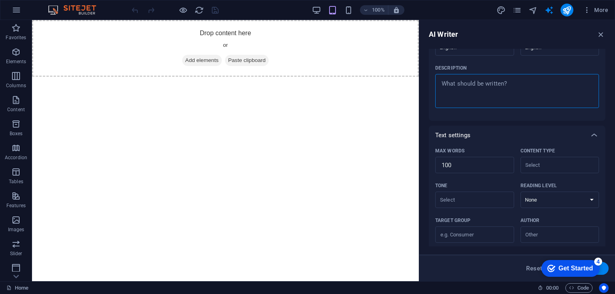
scroll to position [0, 0]
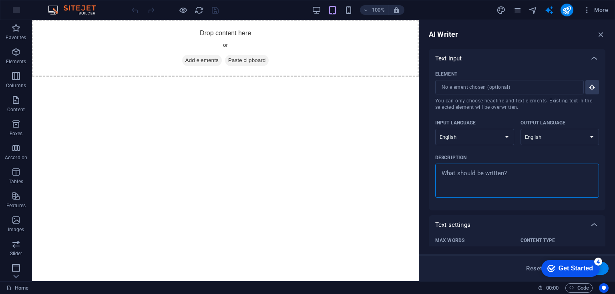
type textarea "x"
click at [577, 55] on div "Text input" at bounding box center [509, 58] width 149 height 8
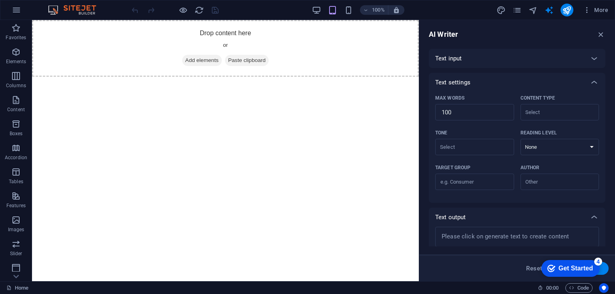
click at [577, 55] on div "Text input" at bounding box center [509, 58] width 149 height 8
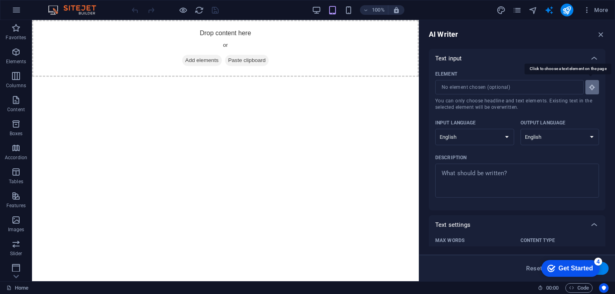
click at [590, 86] on icon "button" at bounding box center [592, 87] width 7 height 7
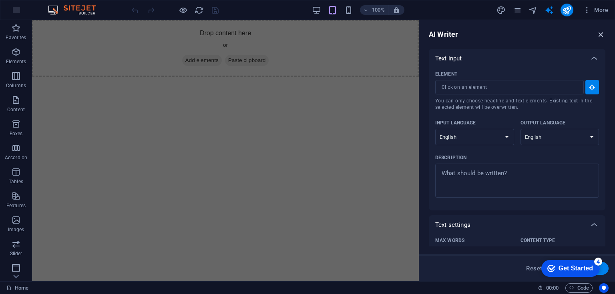
click at [601, 32] on icon "button" at bounding box center [601, 34] width 9 height 9
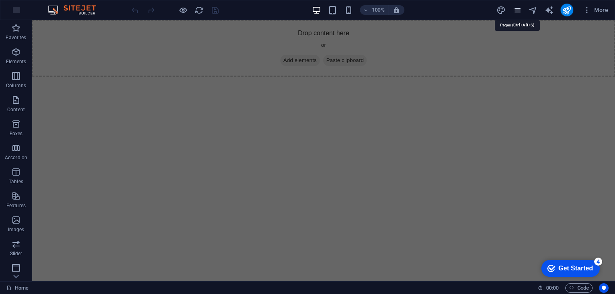
click at [518, 8] on icon "pages" at bounding box center [517, 10] width 9 height 9
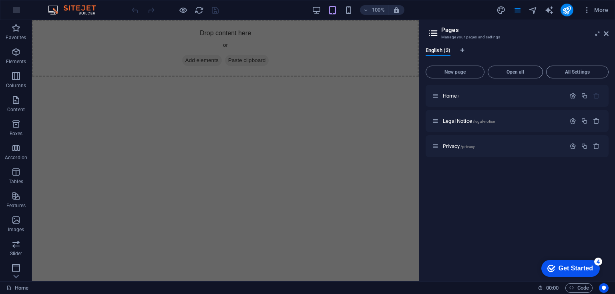
click at [434, 36] on icon at bounding box center [433, 33] width 12 height 11
click at [605, 33] on icon at bounding box center [606, 33] width 5 height 6
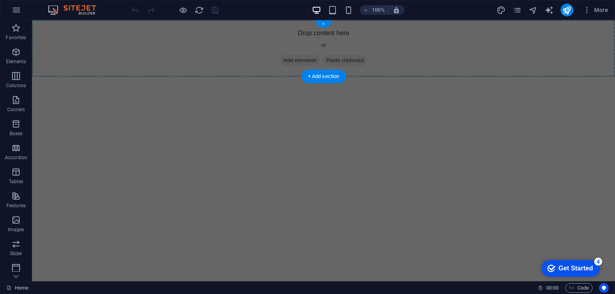
click at [321, 23] on div "+" at bounding box center [324, 23] width 16 height 7
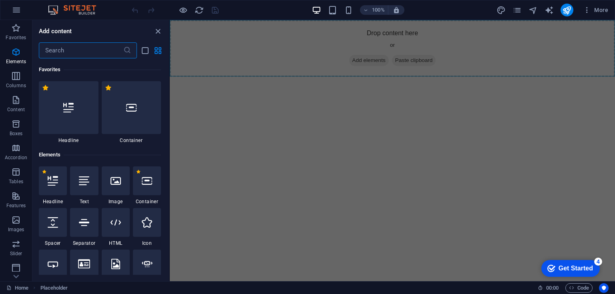
scroll to position [1402, 0]
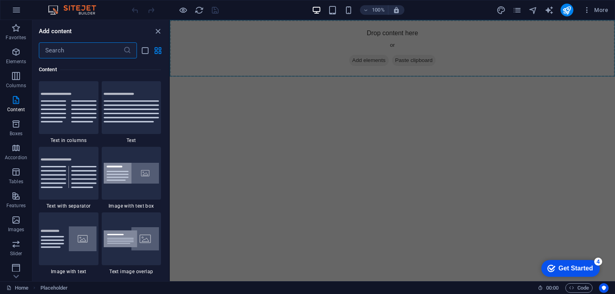
click at [77, 43] on input "text" at bounding box center [81, 50] width 85 height 16
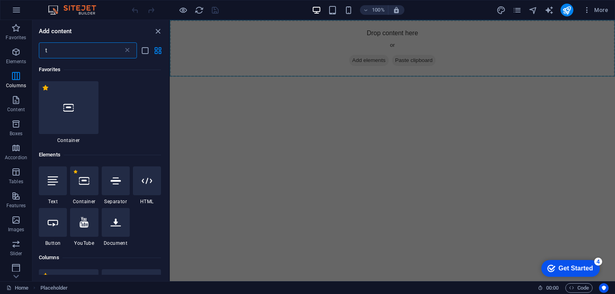
scroll to position [0, 0]
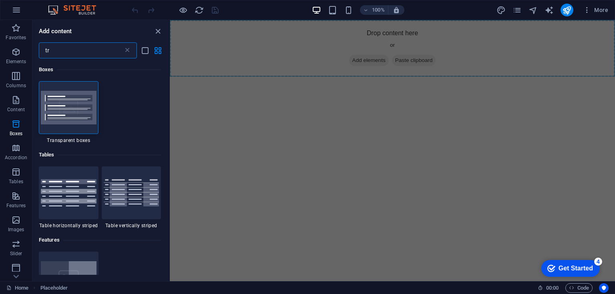
type input "t"
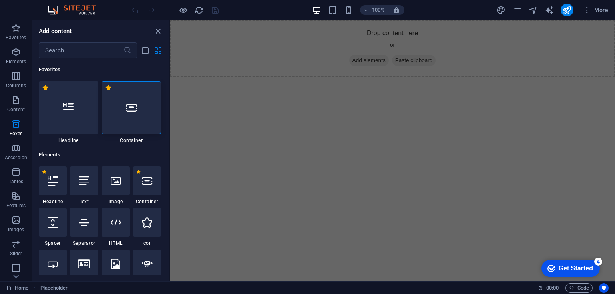
click at [272, 77] on html "Skip to main content Drop content here or Add elements Paste clipboard" at bounding box center [393, 48] width 446 height 57
click at [167, 60] on div "Favorites 1 Star Headline 1 Star Container Elements 1 Star Headline 1 Star Text…" at bounding box center [100, 166] width 137 height 217
drag, startPoint x: 152, startPoint y: 25, endPoint x: 155, endPoint y: 31, distance: 6.7
click at [155, 31] on div "Add content ​ Favorites 1 Star Headline 1 Star Container Elements 1 Star Headli…" at bounding box center [100, 151] width 137 height 262
click at [155, 31] on icon "close panel" at bounding box center [157, 31] width 9 height 9
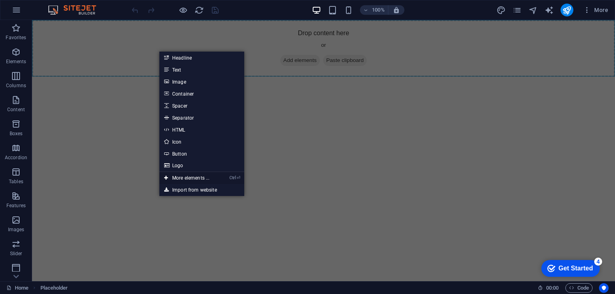
click at [210, 179] on link "Ctrl ⏎ More elements ..." at bounding box center [186, 178] width 55 height 12
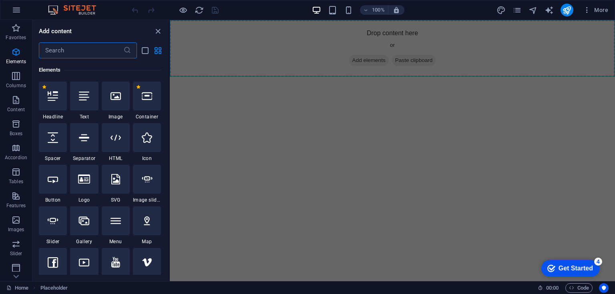
scroll to position [85, 0]
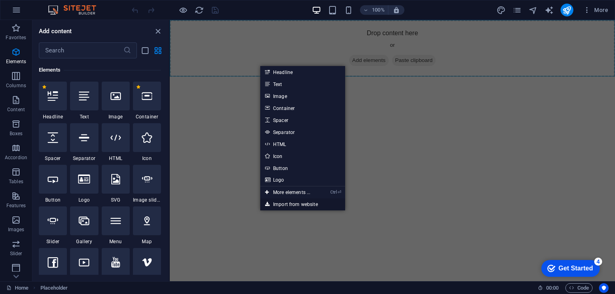
click at [294, 199] on link "Import from website" at bounding box center [302, 205] width 85 height 12
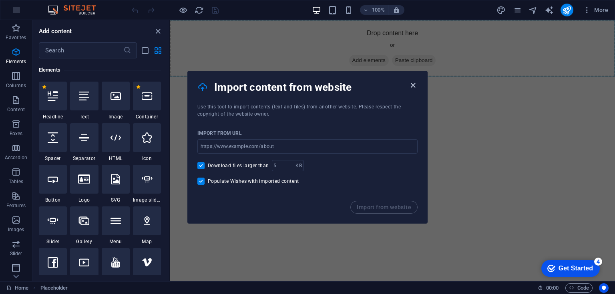
click at [414, 85] on icon "button" at bounding box center [413, 85] width 9 height 9
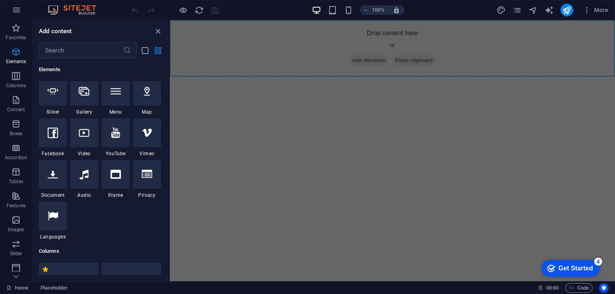
scroll to position [215, 0]
click at [14, 194] on icon "button" at bounding box center [16, 197] width 10 height 10
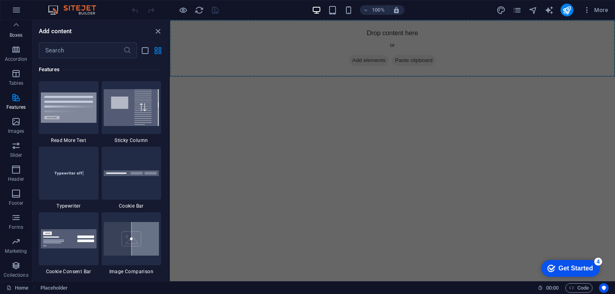
scroll to position [0, 0]
click at [12, 8] on icon "button" at bounding box center [17, 10] width 10 height 10
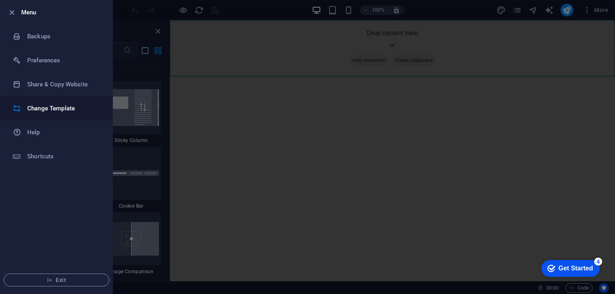
click at [36, 115] on li "Change Template" at bounding box center [56, 109] width 112 height 24
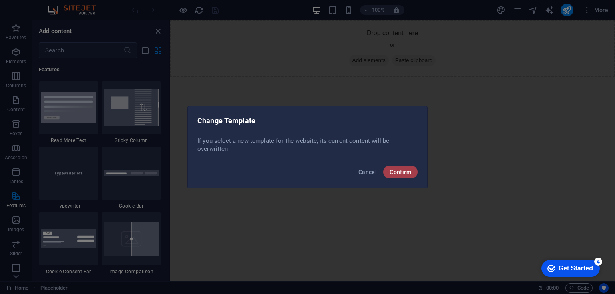
click at [395, 174] on span "Confirm" at bounding box center [401, 172] width 22 height 6
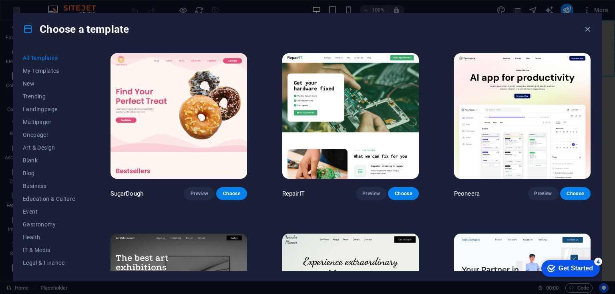
click at [114, 29] on h4 "Choose a template" at bounding box center [76, 29] width 106 height 13
click at [561, 34] on div "Choose a template" at bounding box center [307, 29] width 589 height 32
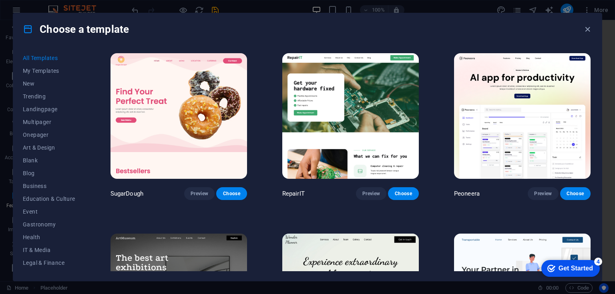
click at [561, 34] on div "Choose a template" at bounding box center [307, 29] width 589 height 32
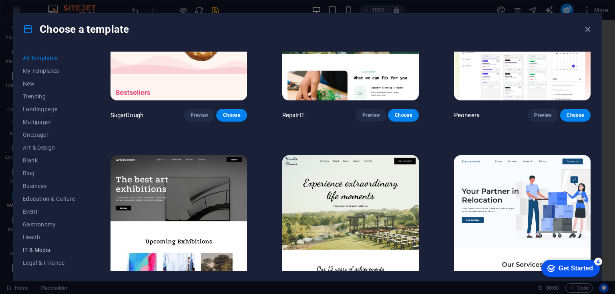
scroll to position [100, 0]
click at [35, 204] on span "Portfolio" at bounding box center [49, 201] width 52 height 6
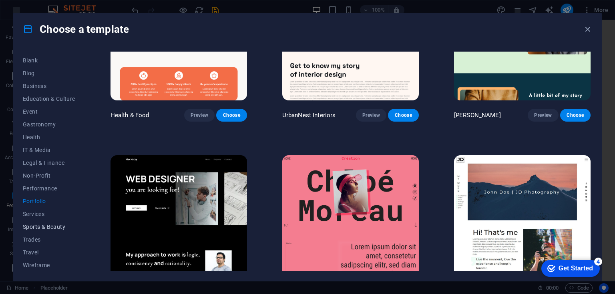
click at [53, 223] on button "Sports & Beauty" at bounding box center [49, 227] width 52 height 13
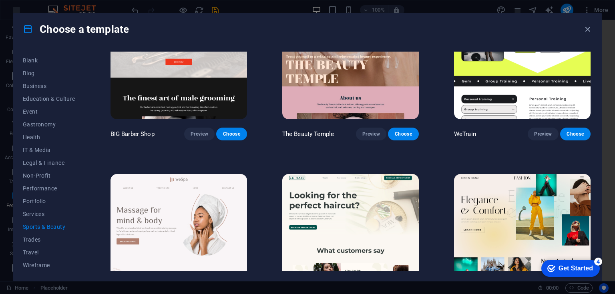
scroll to position [0, 0]
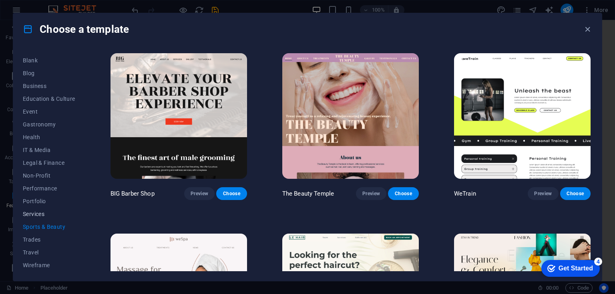
click at [44, 219] on button "Services" at bounding box center [49, 214] width 52 height 13
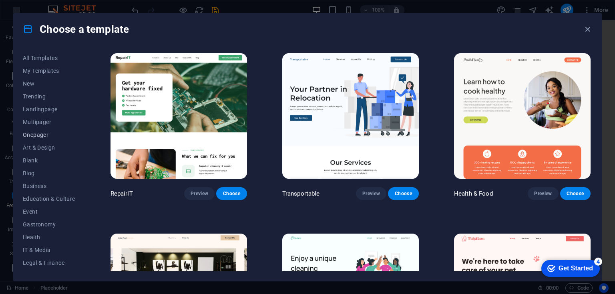
click at [32, 132] on span "Onepager" at bounding box center [49, 135] width 52 height 6
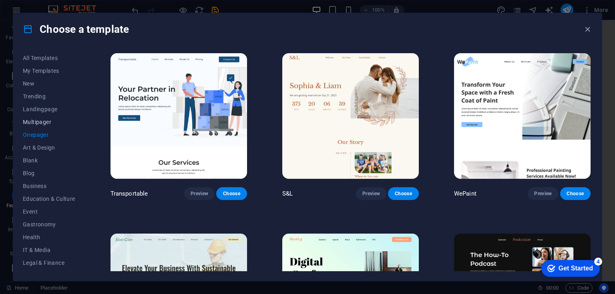
click at [42, 119] on span "Multipager" at bounding box center [49, 122] width 52 height 6
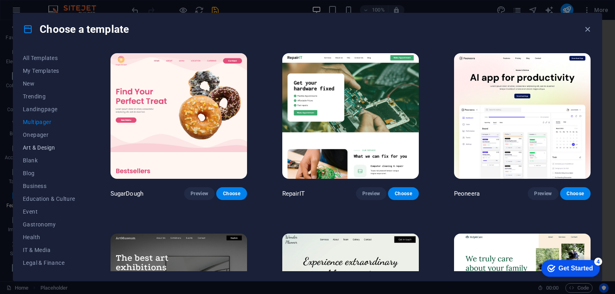
click at [40, 147] on span "Art & Design" at bounding box center [49, 148] width 52 height 6
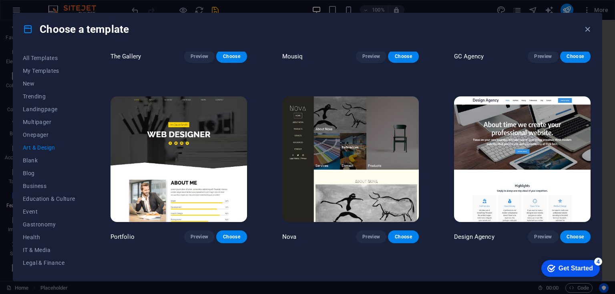
scroll to position [499, 0]
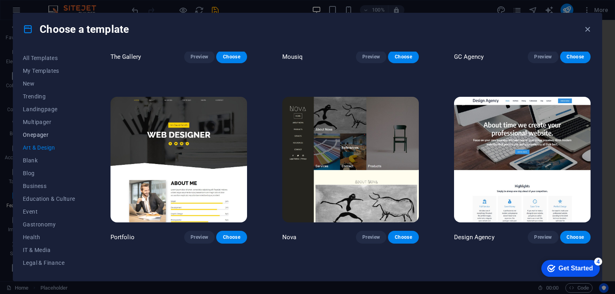
click at [35, 135] on span "Onepager" at bounding box center [49, 135] width 52 height 6
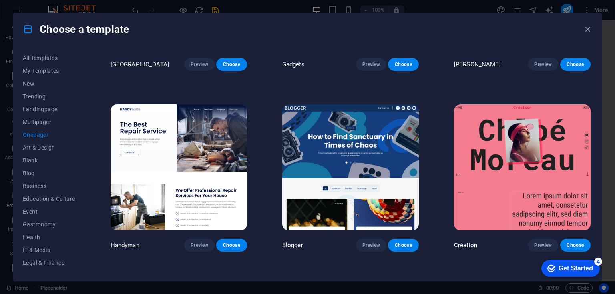
scroll to position [1053, 0]
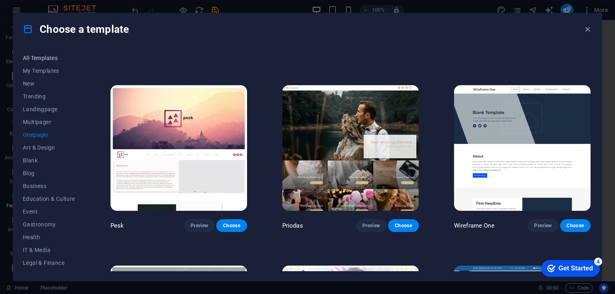
click at [28, 57] on span "All Templates" at bounding box center [49, 58] width 52 height 6
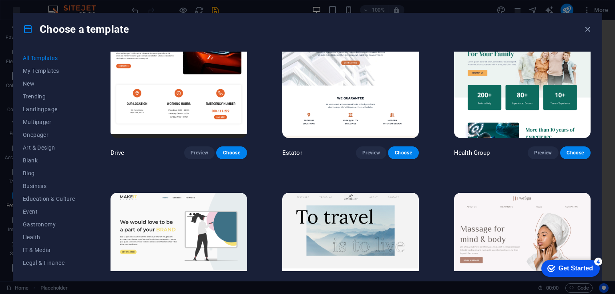
scroll to position [1669, 0]
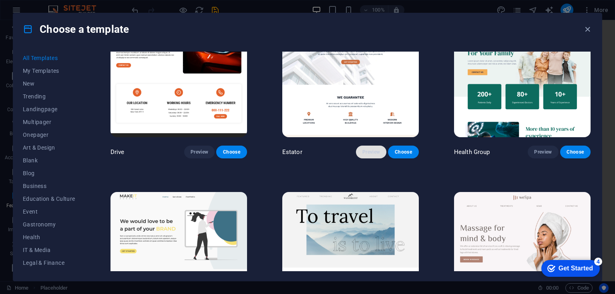
click at [371, 146] on button "Preview" at bounding box center [371, 152] width 30 height 13
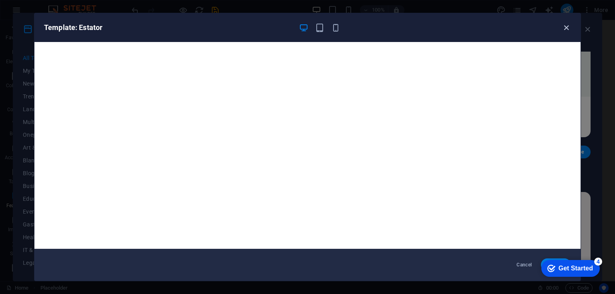
click at [566, 24] on icon "button" at bounding box center [566, 27] width 9 height 9
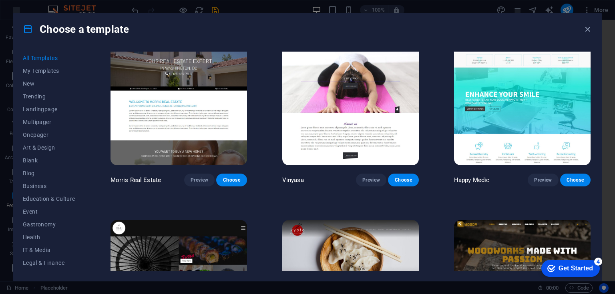
scroll to position [3810, 0]
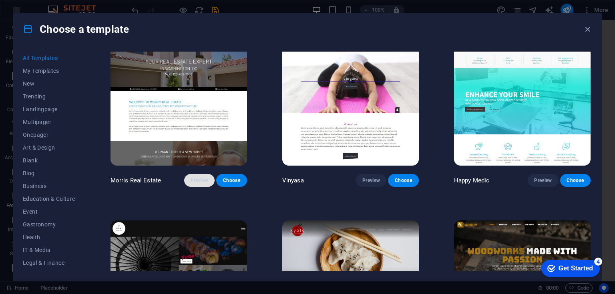
click at [202, 177] on span "Preview" at bounding box center [200, 180] width 18 height 6
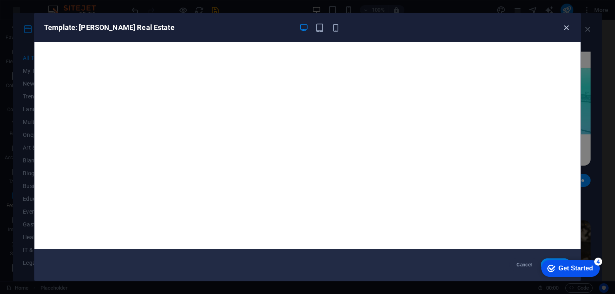
click at [563, 24] on icon "button" at bounding box center [566, 27] width 9 height 9
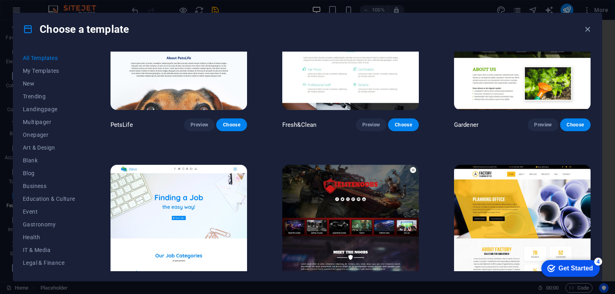
scroll to position [6207, 0]
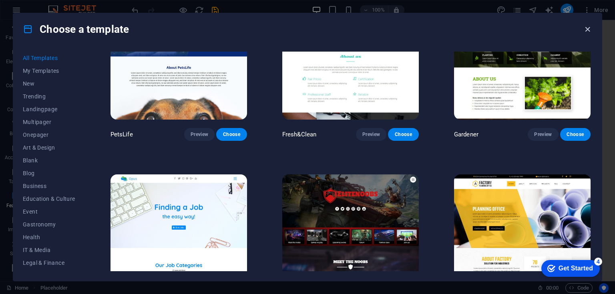
click at [587, 30] on icon "button" at bounding box center [587, 29] width 9 height 9
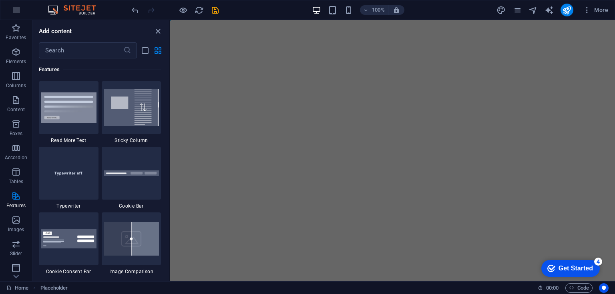
click at [19, 12] on icon "button" at bounding box center [17, 10] width 10 height 10
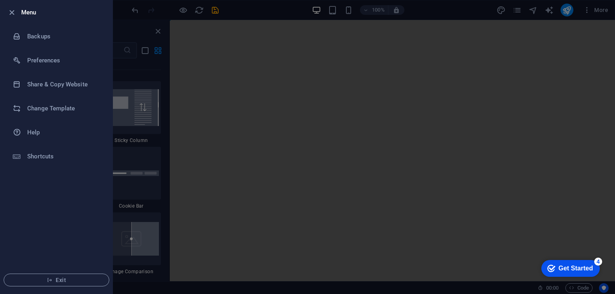
click at [62, 272] on li "Exit" at bounding box center [56, 280] width 112 height 27
click at [59, 279] on span "Exit" at bounding box center [56, 280] width 92 height 6
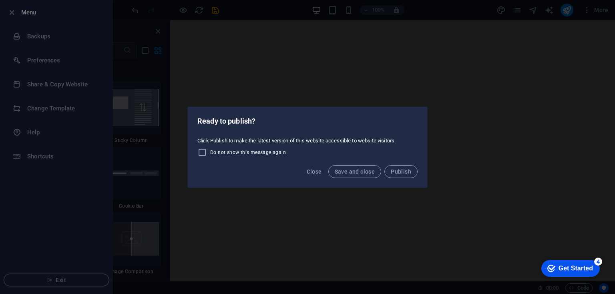
click at [235, 152] on span "Do not show this message again" at bounding box center [248, 152] width 76 height 6
click at [210, 152] on input "Do not show this message again" at bounding box center [204, 153] width 13 height 10
checkbox input "true"
